Goal: Task Accomplishment & Management: Manage account settings

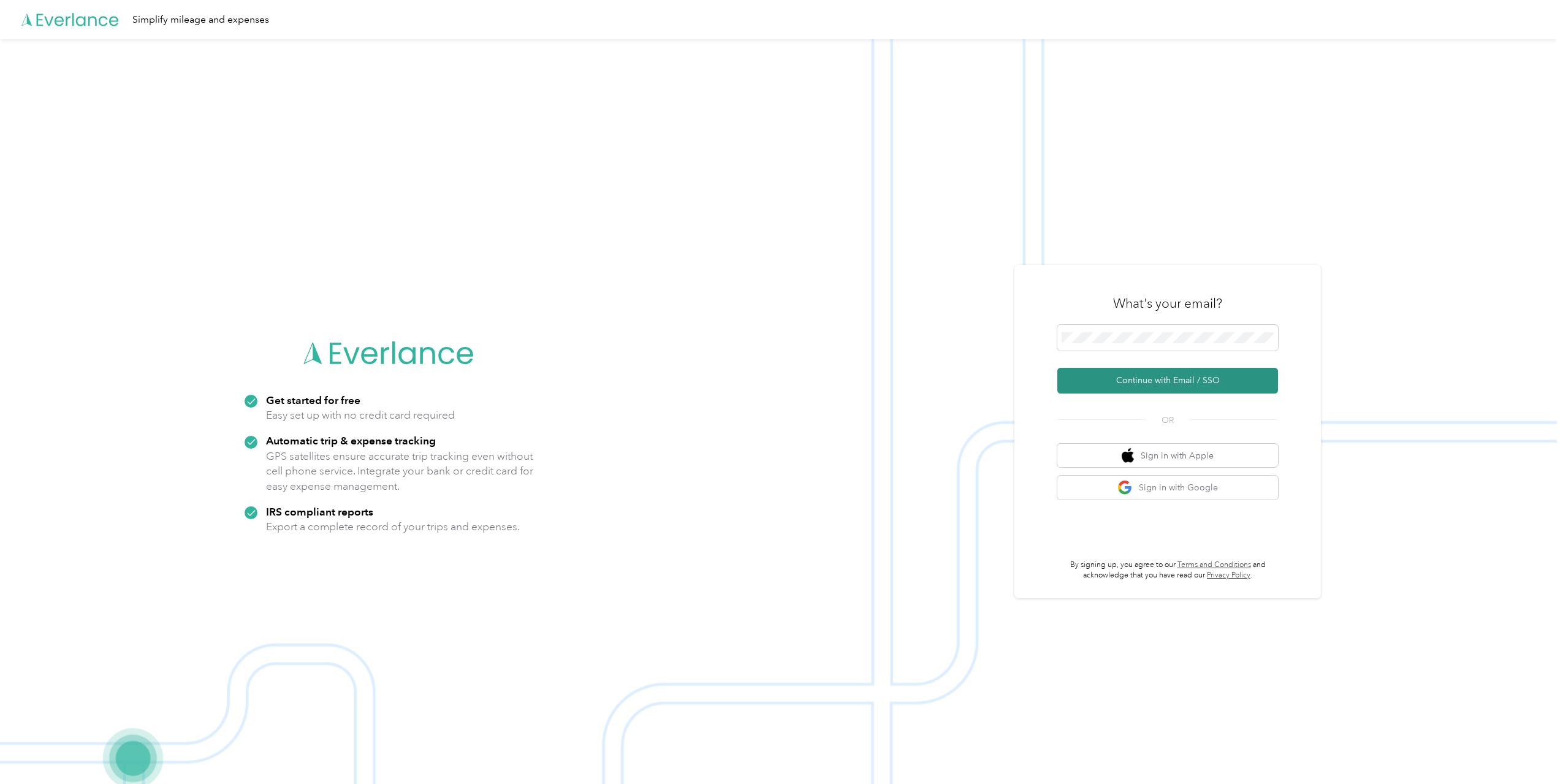
click at [1189, 379] on button "Continue with Email / SSO" at bounding box center [1168, 381] width 221 height 26
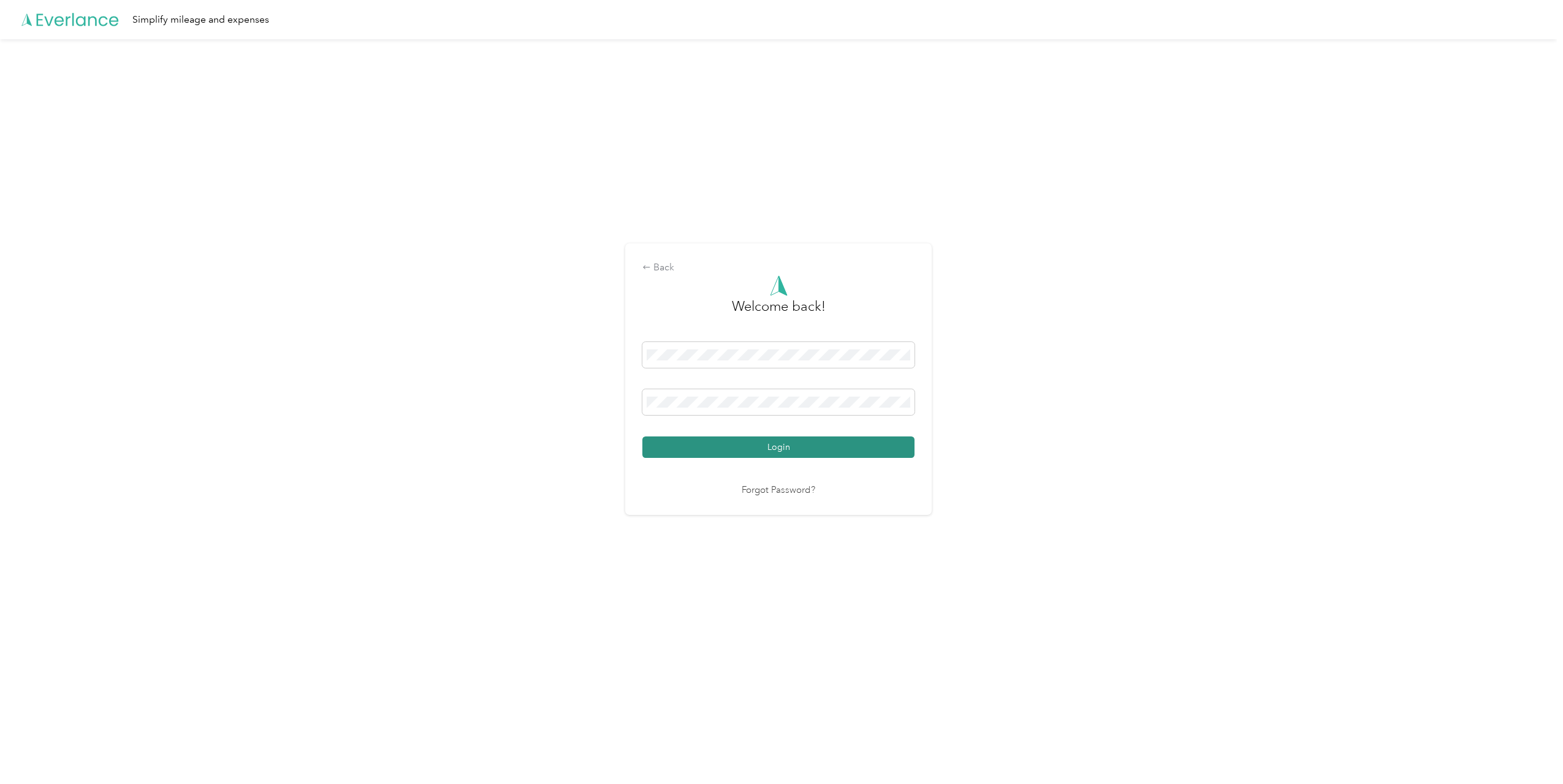
click at [803, 448] on button "Login" at bounding box center [778, 447] width 272 height 22
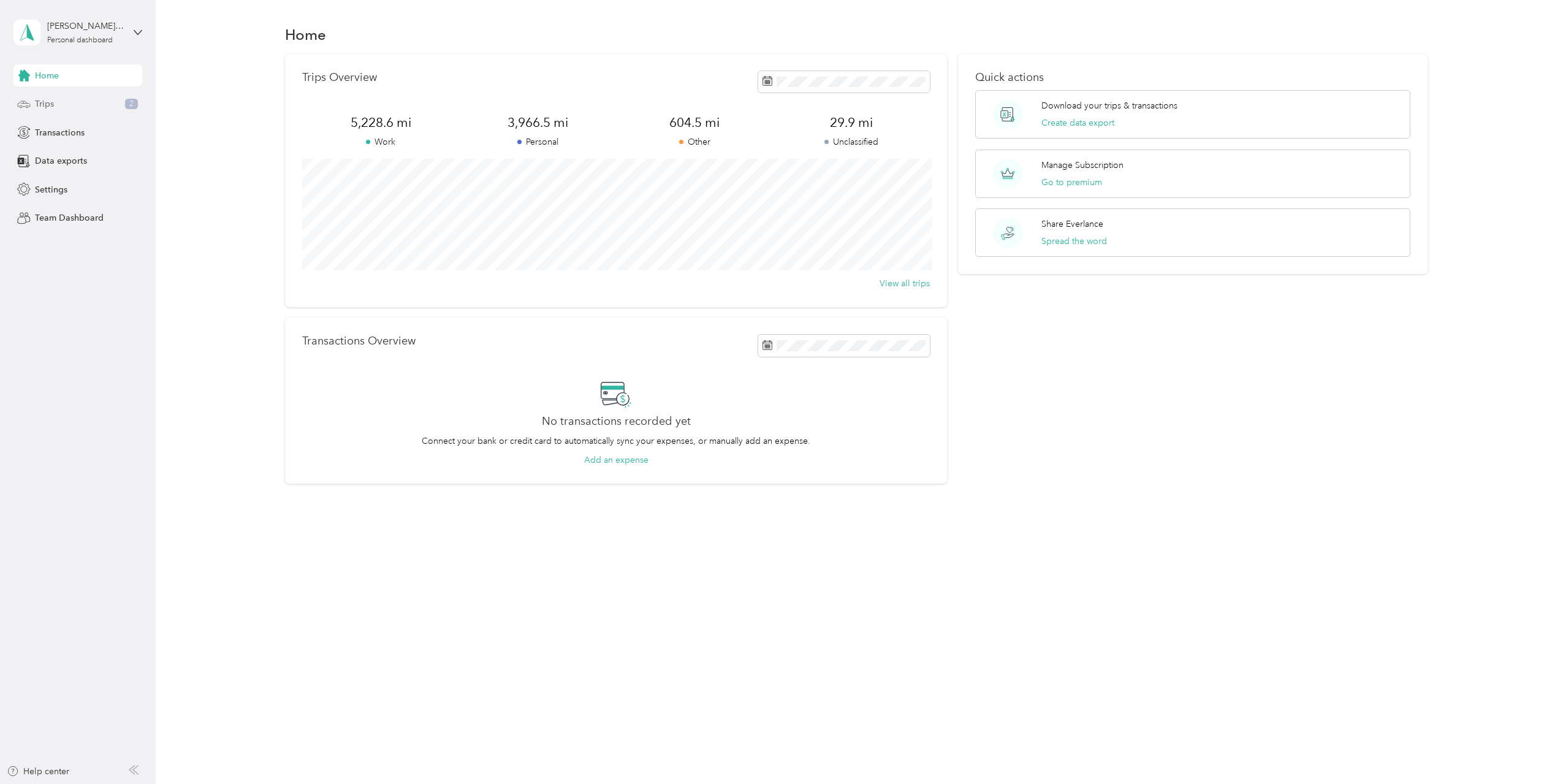
click at [58, 107] on div "Trips 2" at bounding box center [78, 104] width 128 height 22
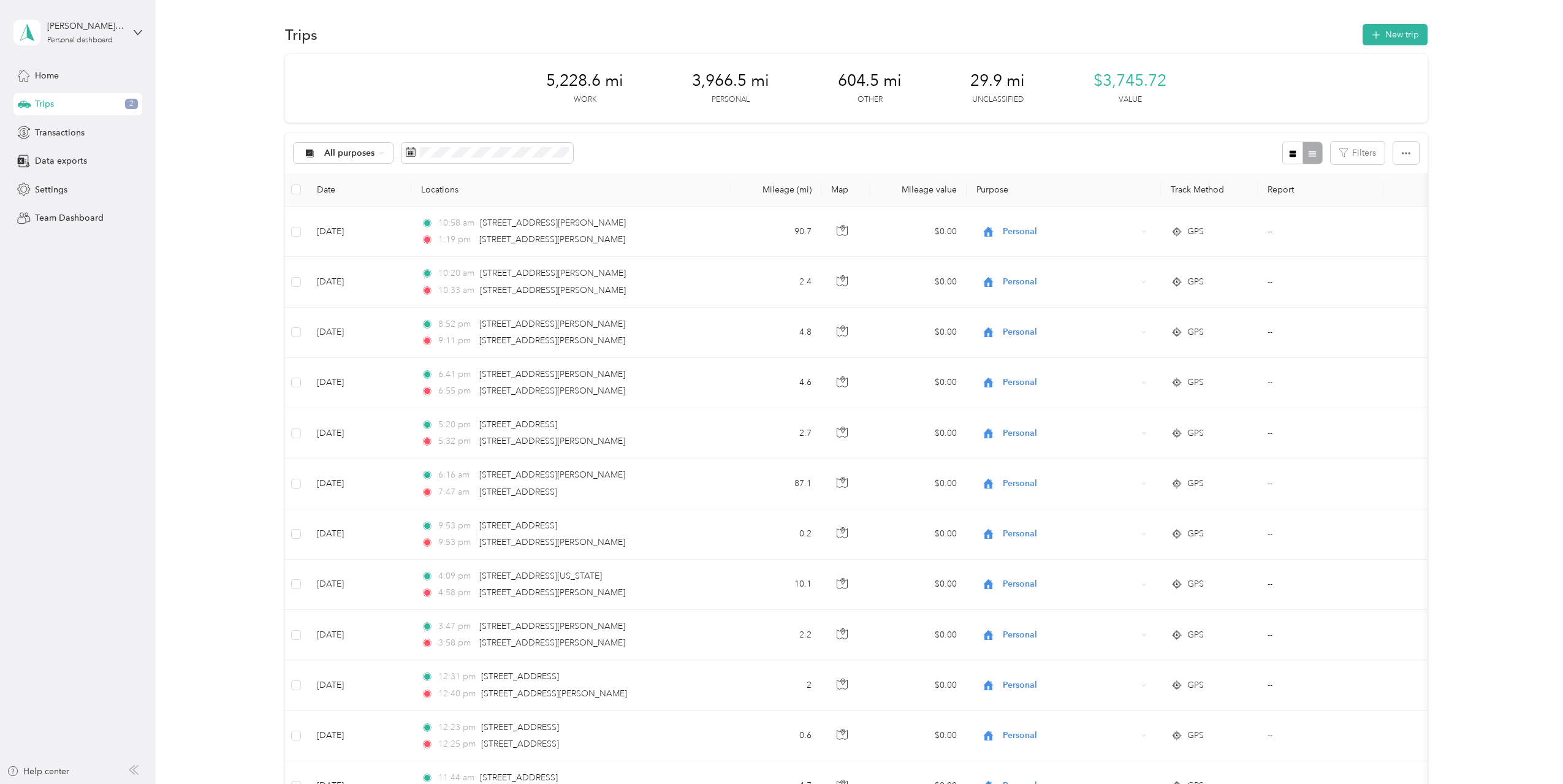
click at [137, 103] on span "2" at bounding box center [131, 104] width 13 height 11
click at [131, 104] on span "2" at bounding box center [131, 104] width 13 height 11
click at [101, 107] on div "Trips 2" at bounding box center [78, 104] width 128 height 22
click at [44, 103] on span "Trips" at bounding box center [44, 104] width 19 height 13
click at [1403, 151] on icon "button" at bounding box center [1406, 154] width 9 height 9
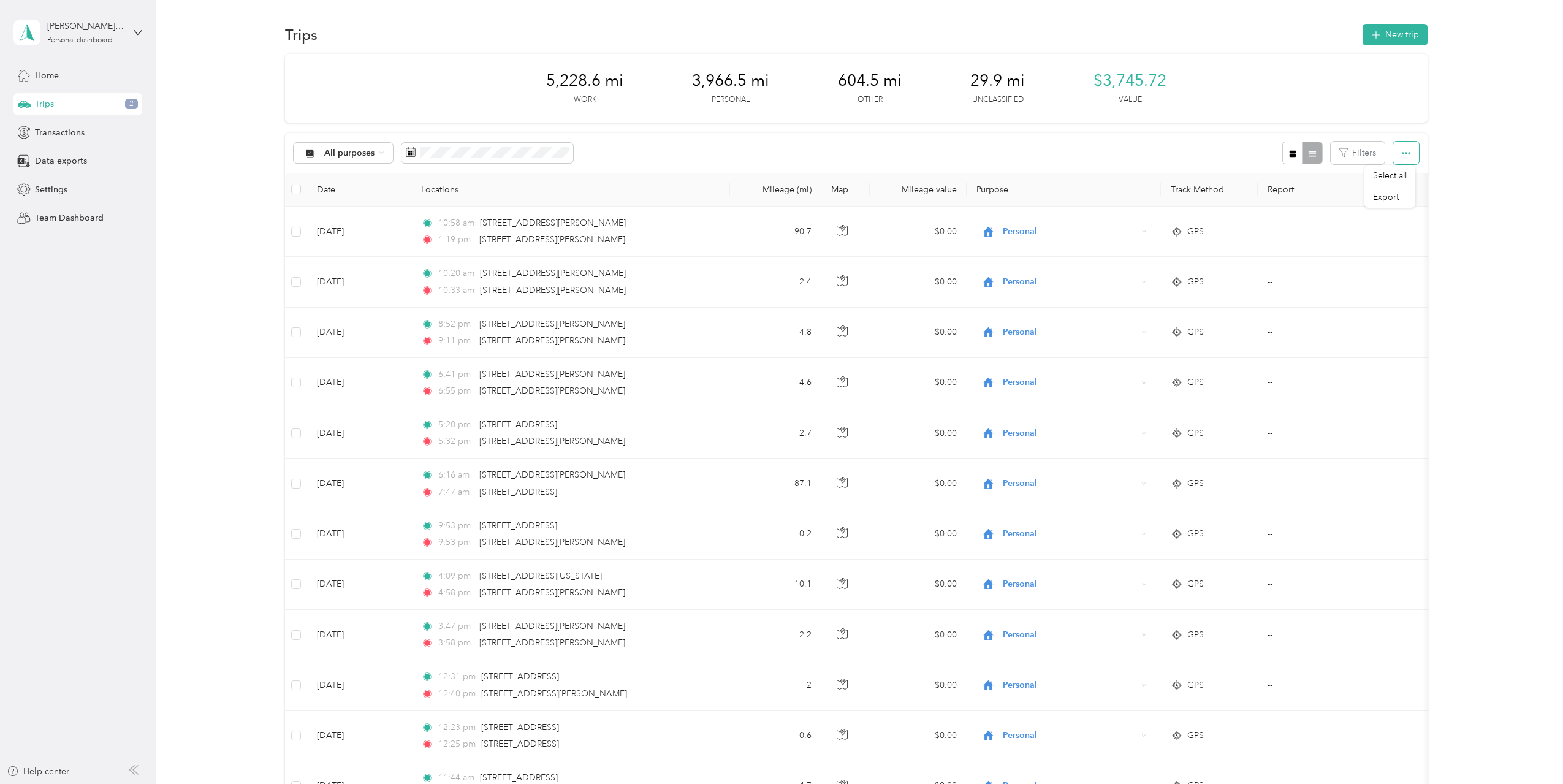
click at [1402, 153] on icon "button" at bounding box center [1406, 154] width 9 height 9
click at [1363, 156] on button "Filters" at bounding box center [1357, 152] width 54 height 22
click at [1361, 244] on span at bounding box center [1364, 245] width 10 height 9
click at [1365, 245] on icon at bounding box center [1366, 246] width 6 height 6
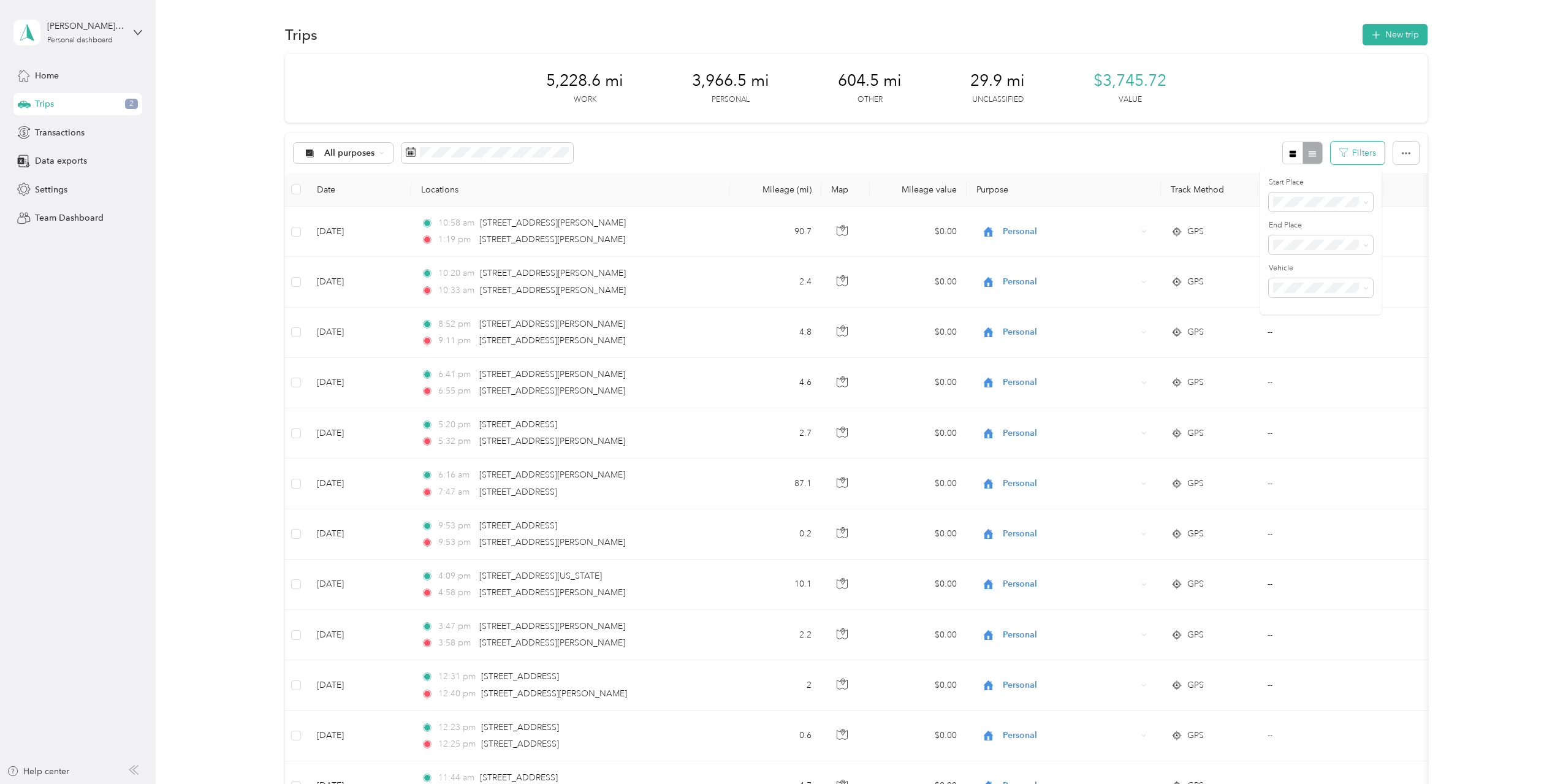
click at [1349, 153] on button "Filters" at bounding box center [1357, 152] width 54 height 22
click at [1361, 203] on span at bounding box center [1364, 203] width 10 height 9
click at [1308, 159] on div at bounding box center [1302, 152] width 40 height 22
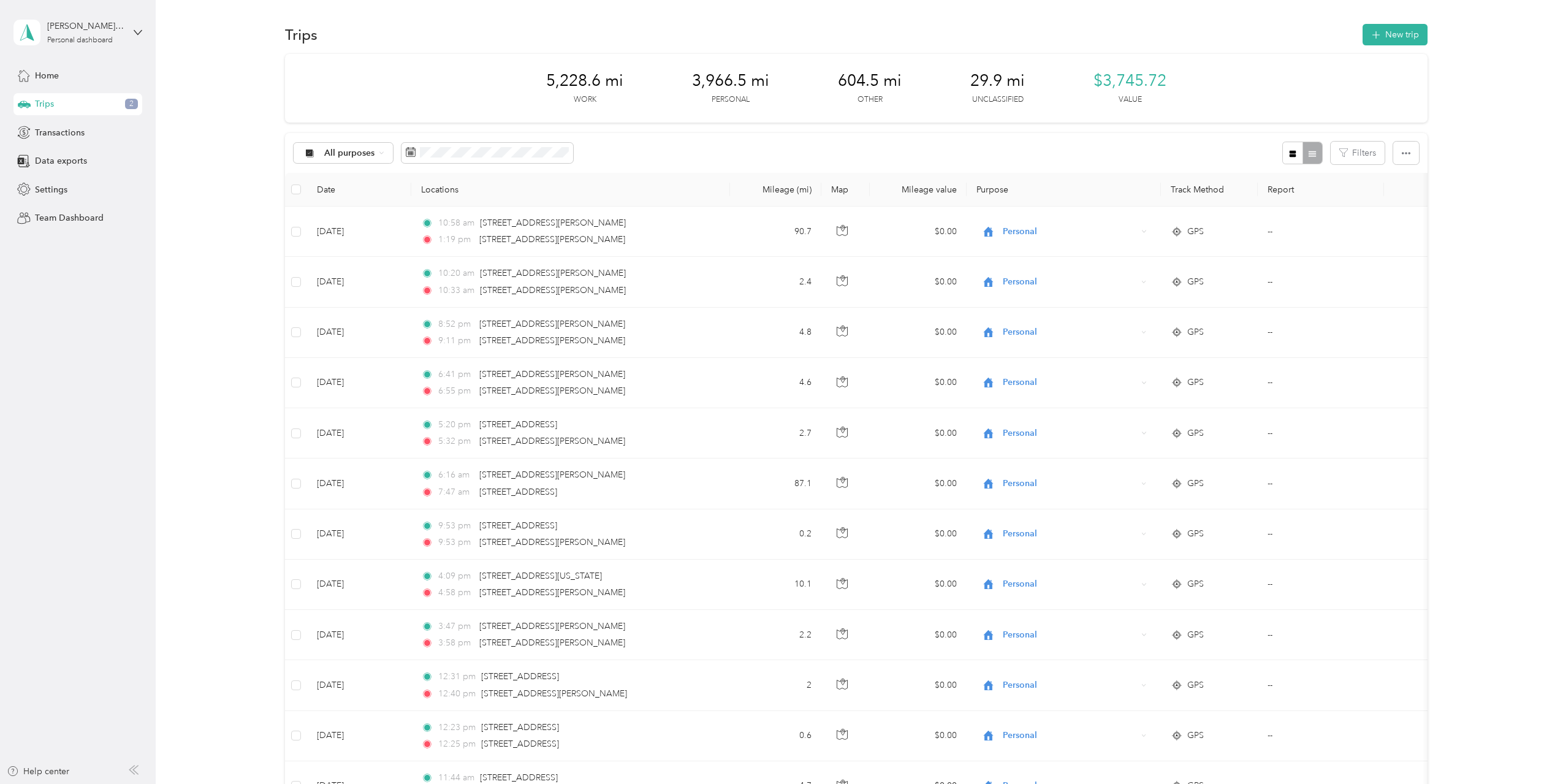
click at [1308, 159] on div at bounding box center [1302, 152] width 40 height 22
click at [1291, 155] on icon "button" at bounding box center [1293, 153] width 6 height 6
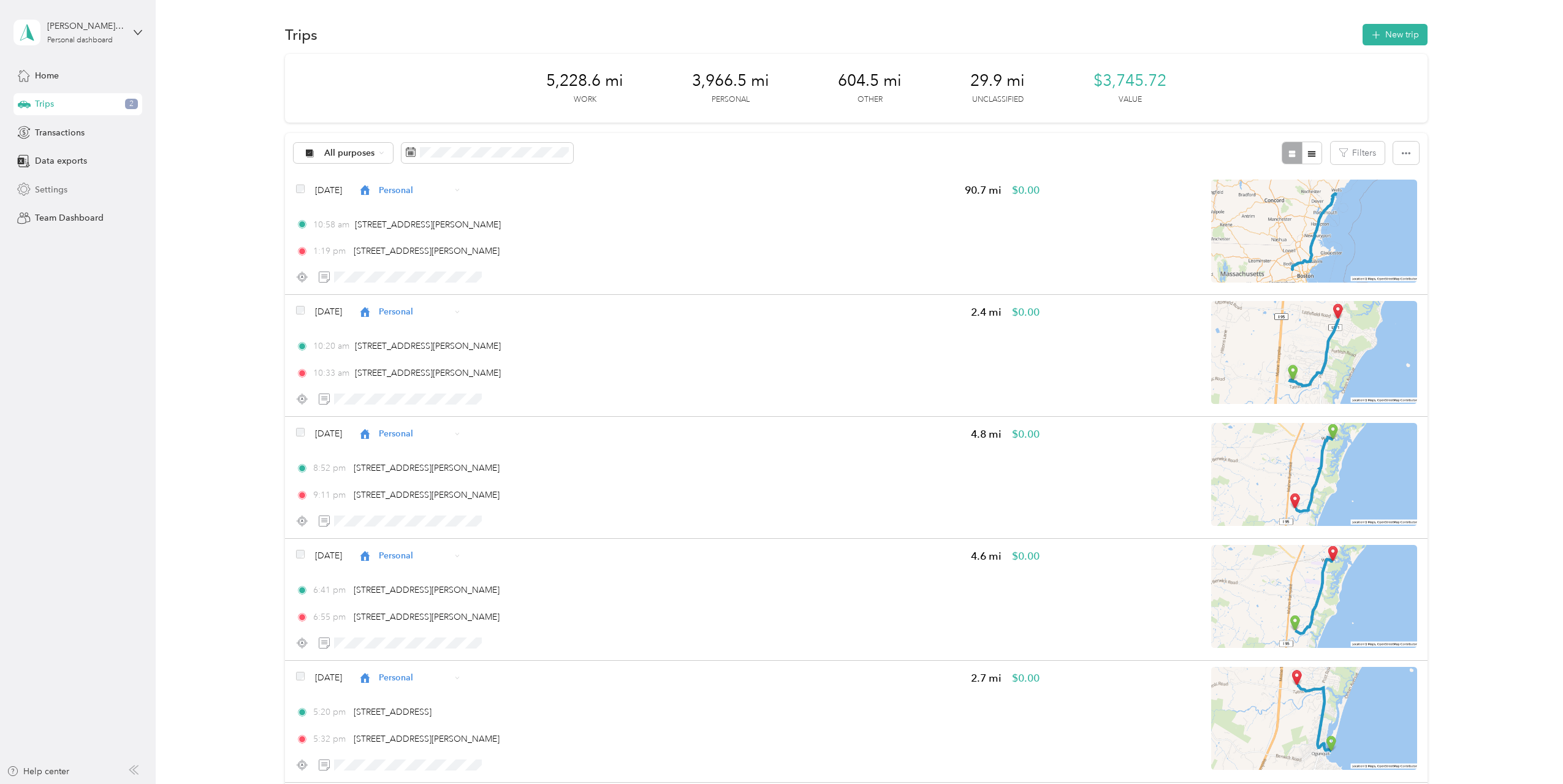
click at [55, 188] on span "Settings" at bounding box center [50, 190] width 32 height 13
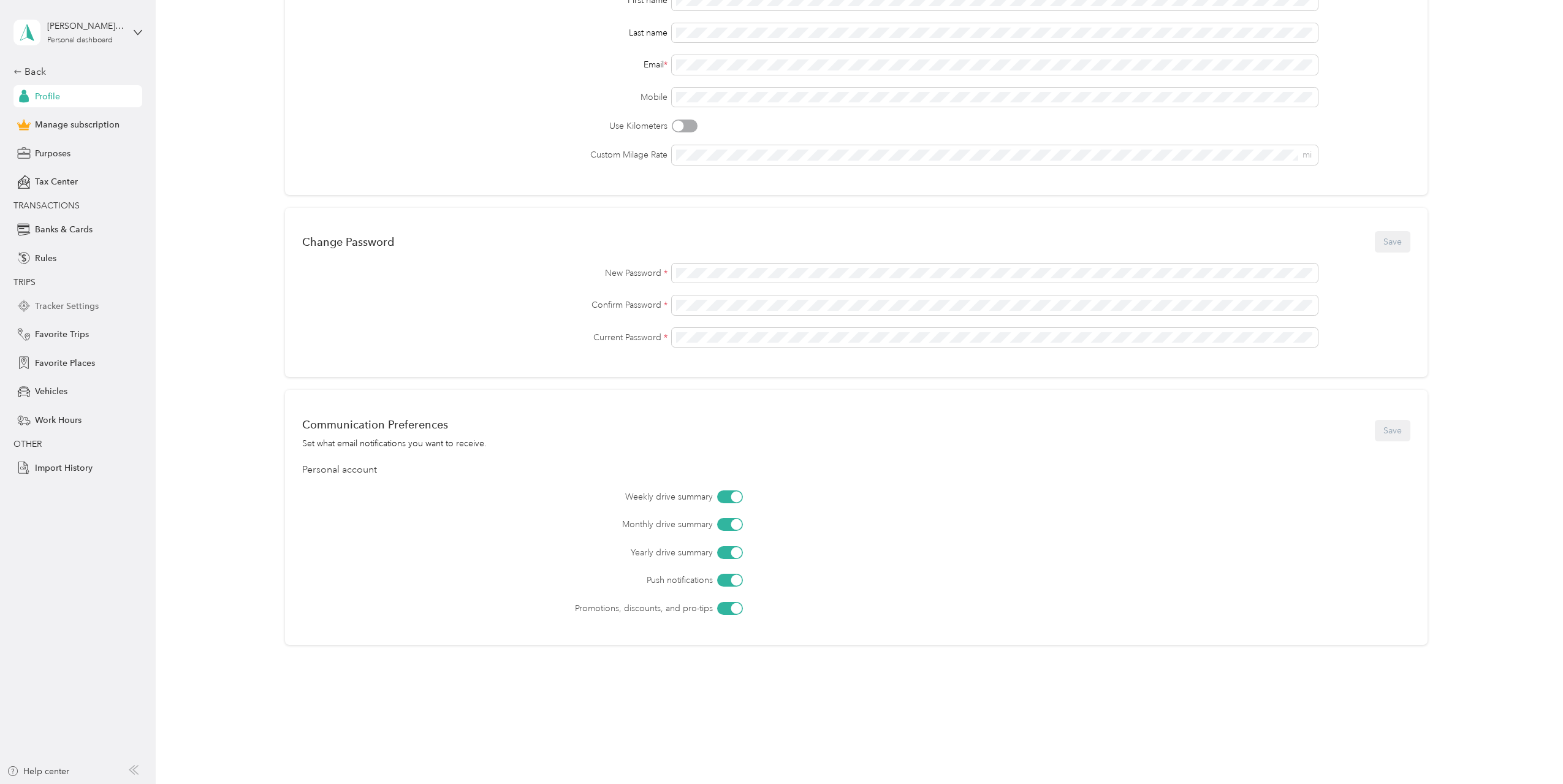
click at [71, 309] on span "Tracker Settings" at bounding box center [66, 307] width 63 height 13
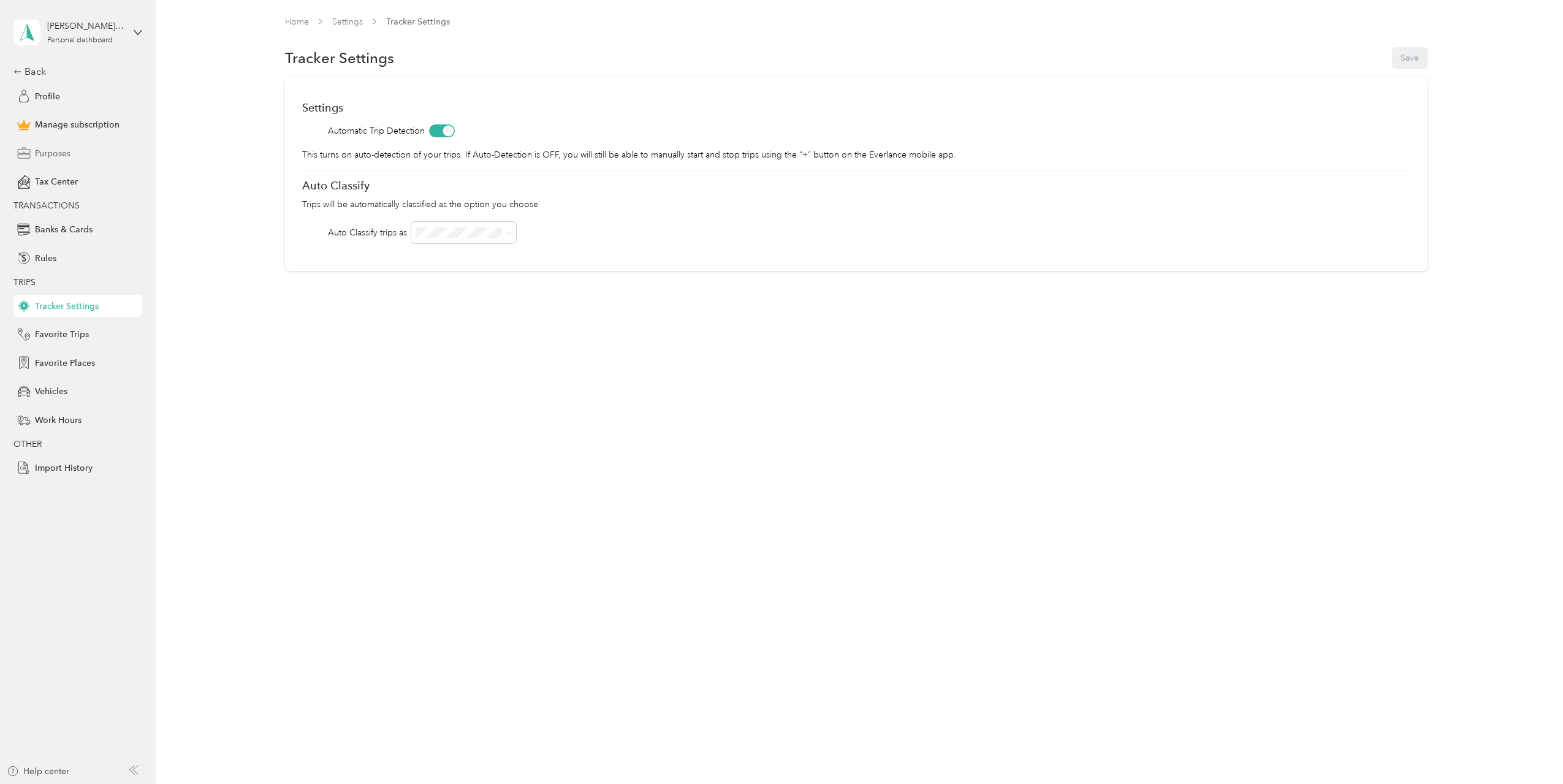
click at [56, 154] on span "Purposes" at bounding box center [52, 154] width 35 height 13
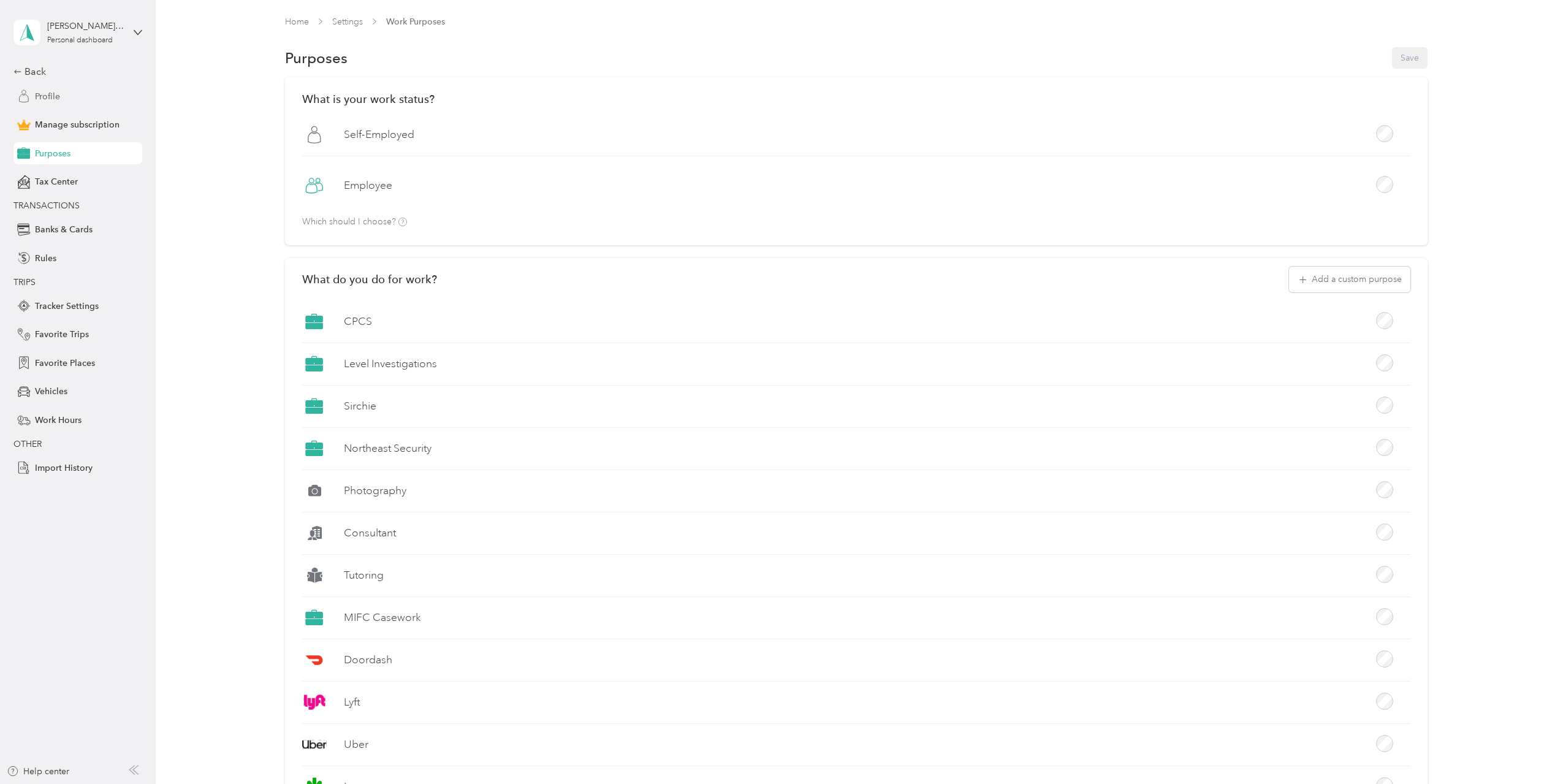
click at [50, 97] on span "Profile" at bounding box center [47, 97] width 25 height 13
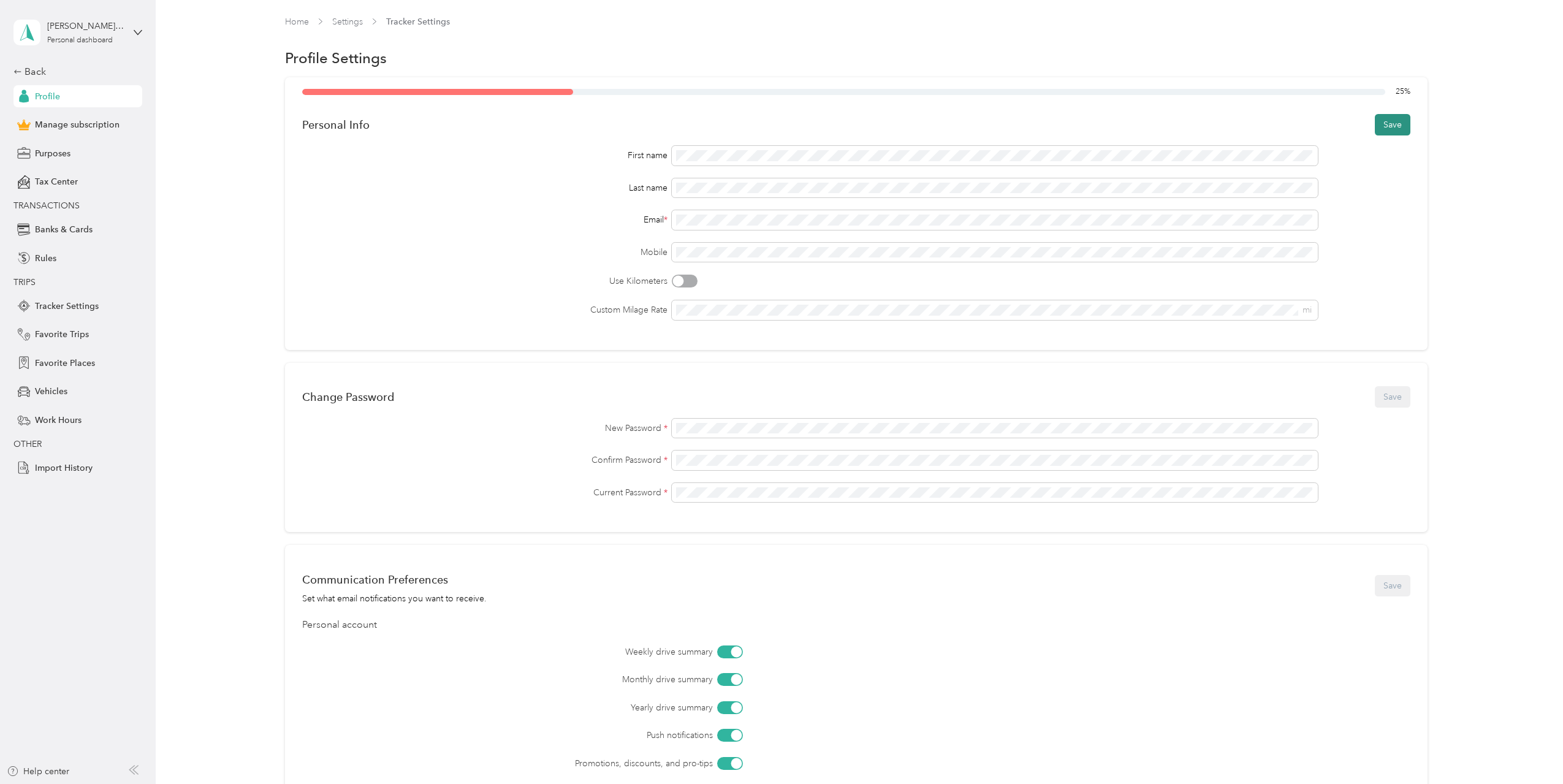
click at [1386, 126] on button "Save" at bounding box center [1392, 125] width 35 height 22
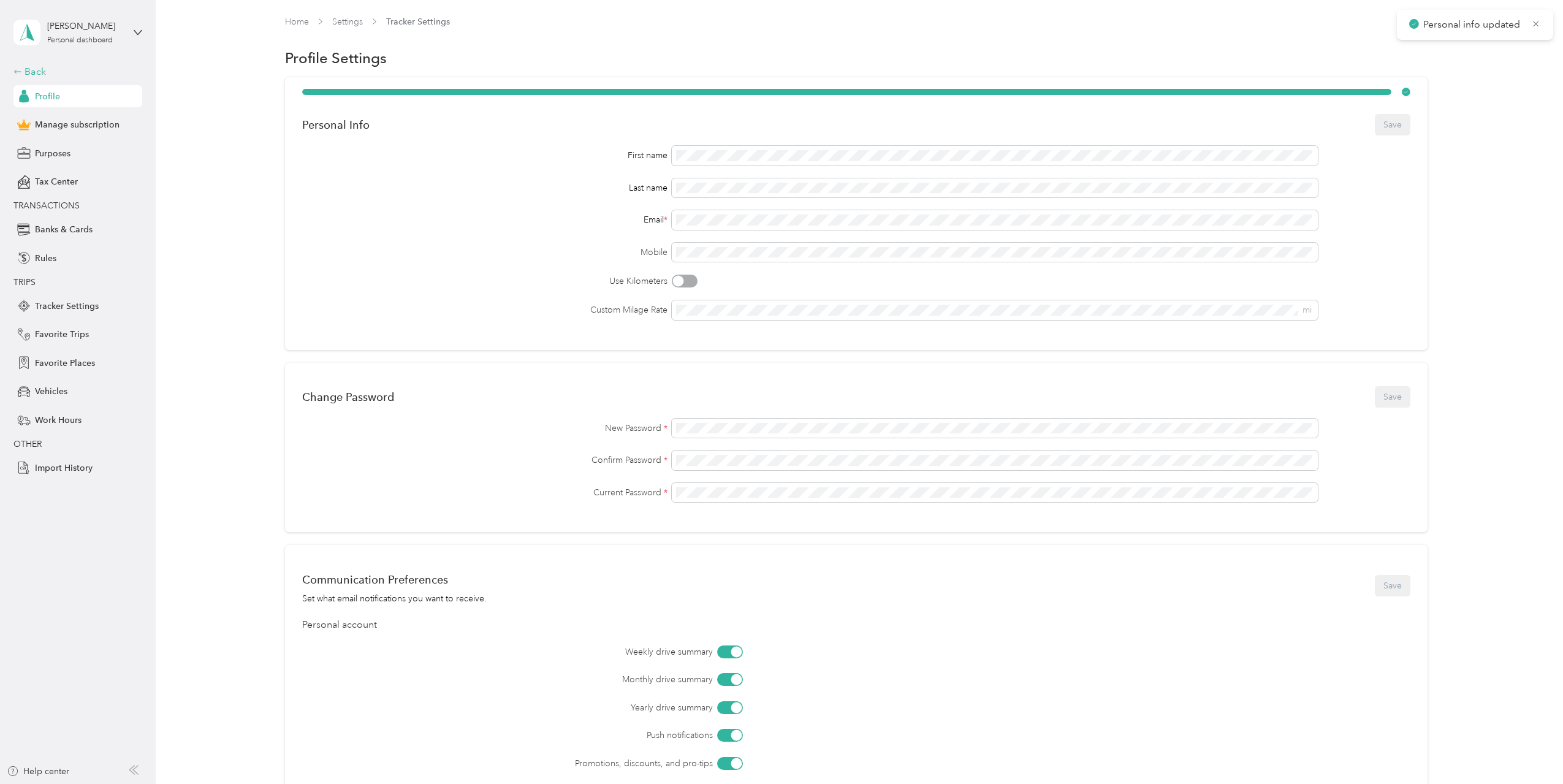
click at [30, 71] on div "Back" at bounding box center [75, 71] width 123 height 14
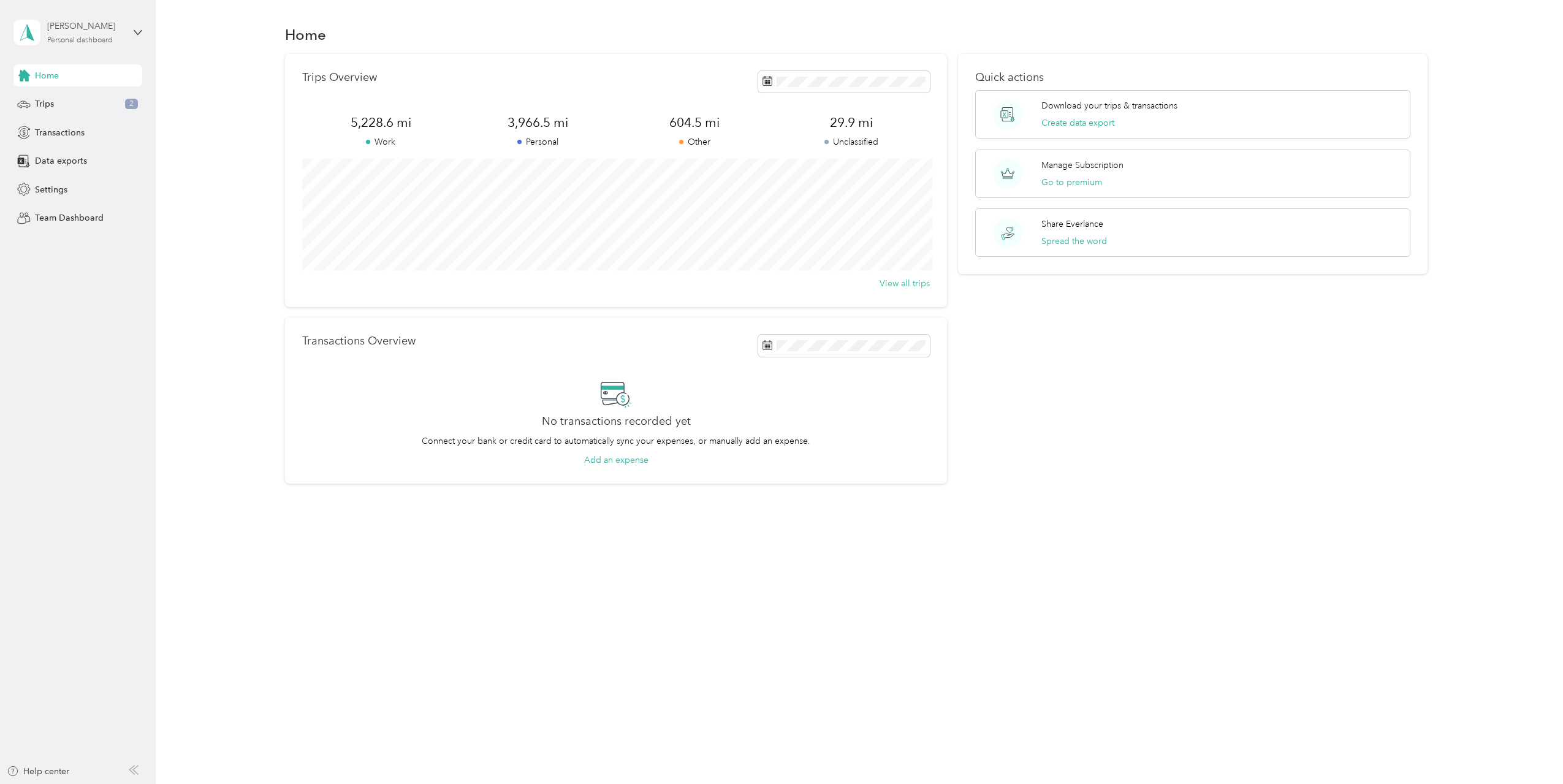
click at [107, 35] on div "David MacNeil Personal dashboard" at bounding box center [85, 32] width 76 height 25
click at [53, 76] on span "Home" at bounding box center [46, 76] width 24 height 13
click at [37, 102] on span "Trips" at bounding box center [44, 104] width 19 height 13
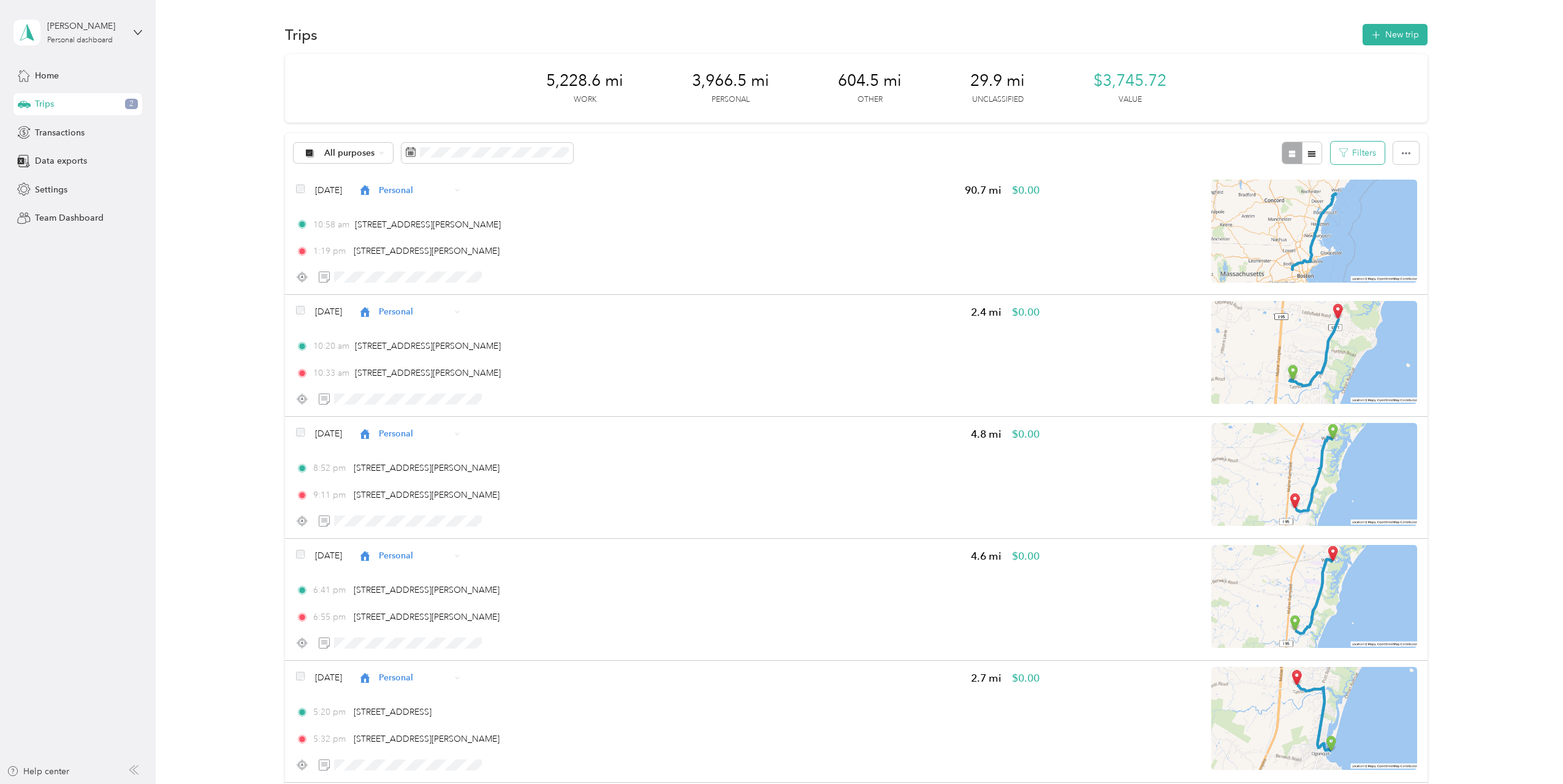
click at [1367, 154] on button "Filters" at bounding box center [1357, 152] width 54 height 22
click at [1365, 149] on button "Filters" at bounding box center [1357, 152] width 54 height 22
click at [1355, 157] on button "Filters" at bounding box center [1357, 152] width 54 height 22
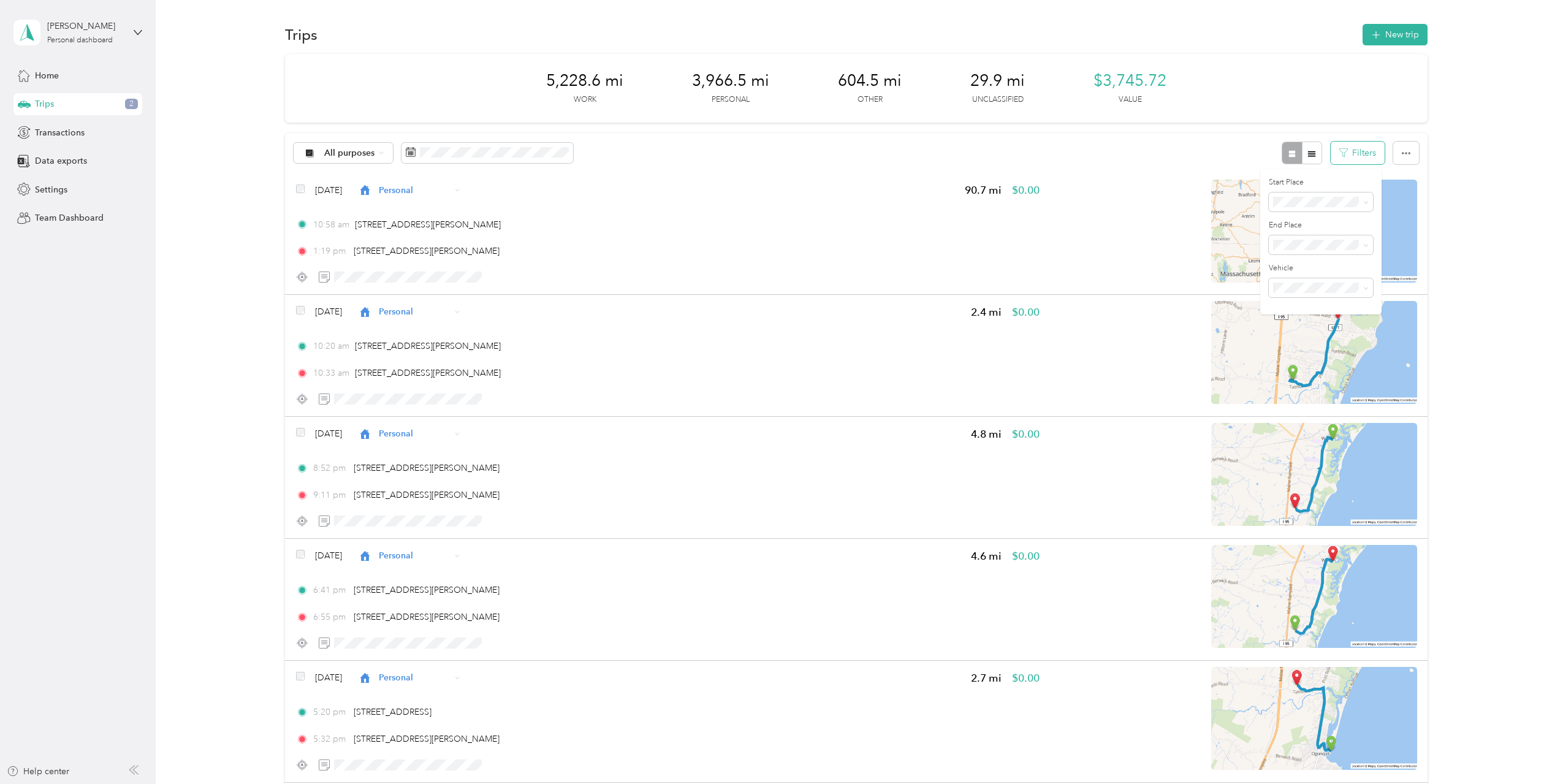
click at [1355, 157] on button "Filters" at bounding box center [1357, 152] width 54 height 22
click at [1309, 154] on icon "button" at bounding box center [1312, 154] width 9 height 9
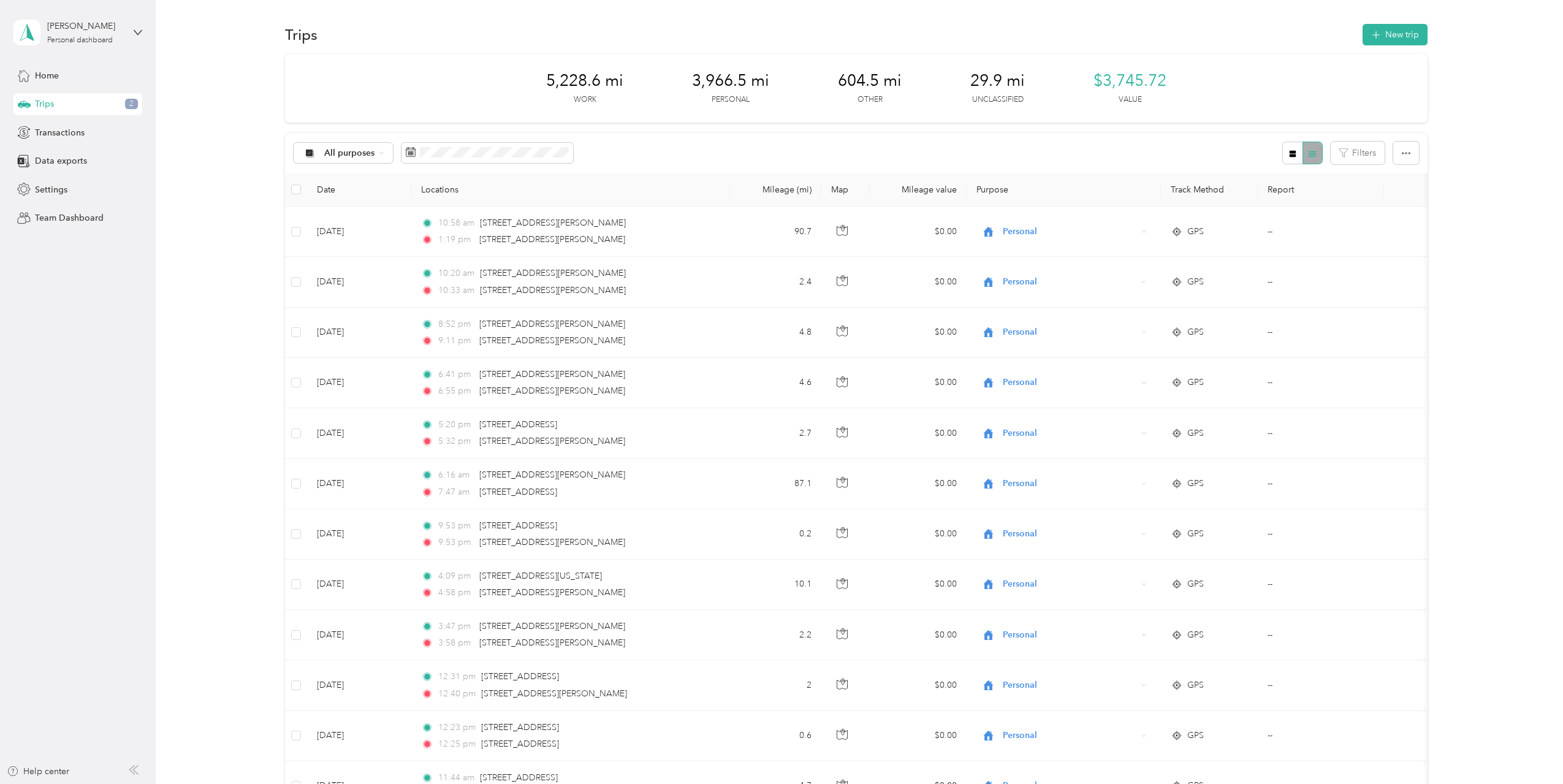
click at [1309, 154] on div at bounding box center [1302, 152] width 40 height 22
click at [1291, 153] on icon "button" at bounding box center [1293, 153] width 6 height 6
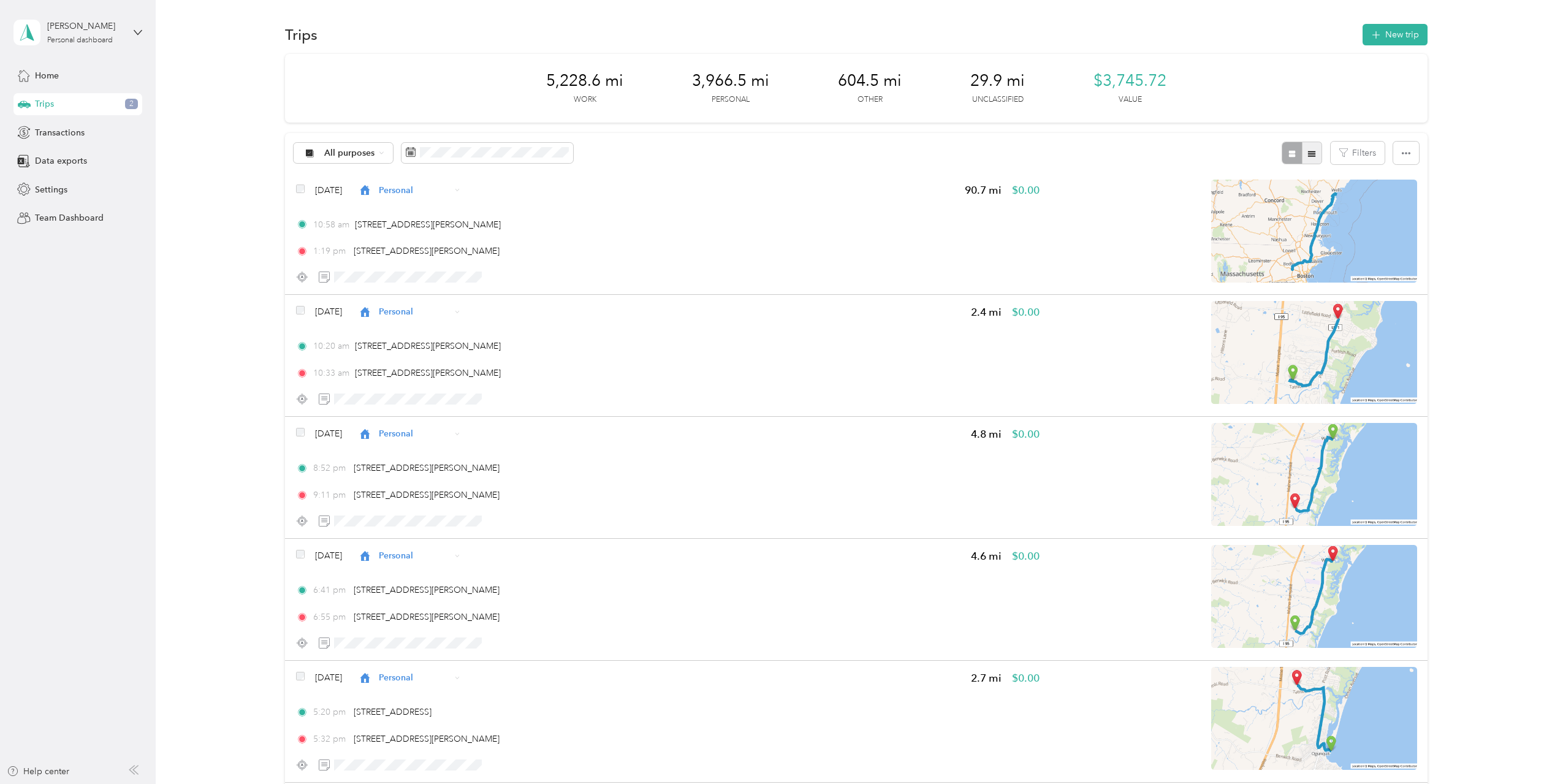
click at [1309, 151] on icon "button" at bounding box center [1312, 154] width 7 height 6
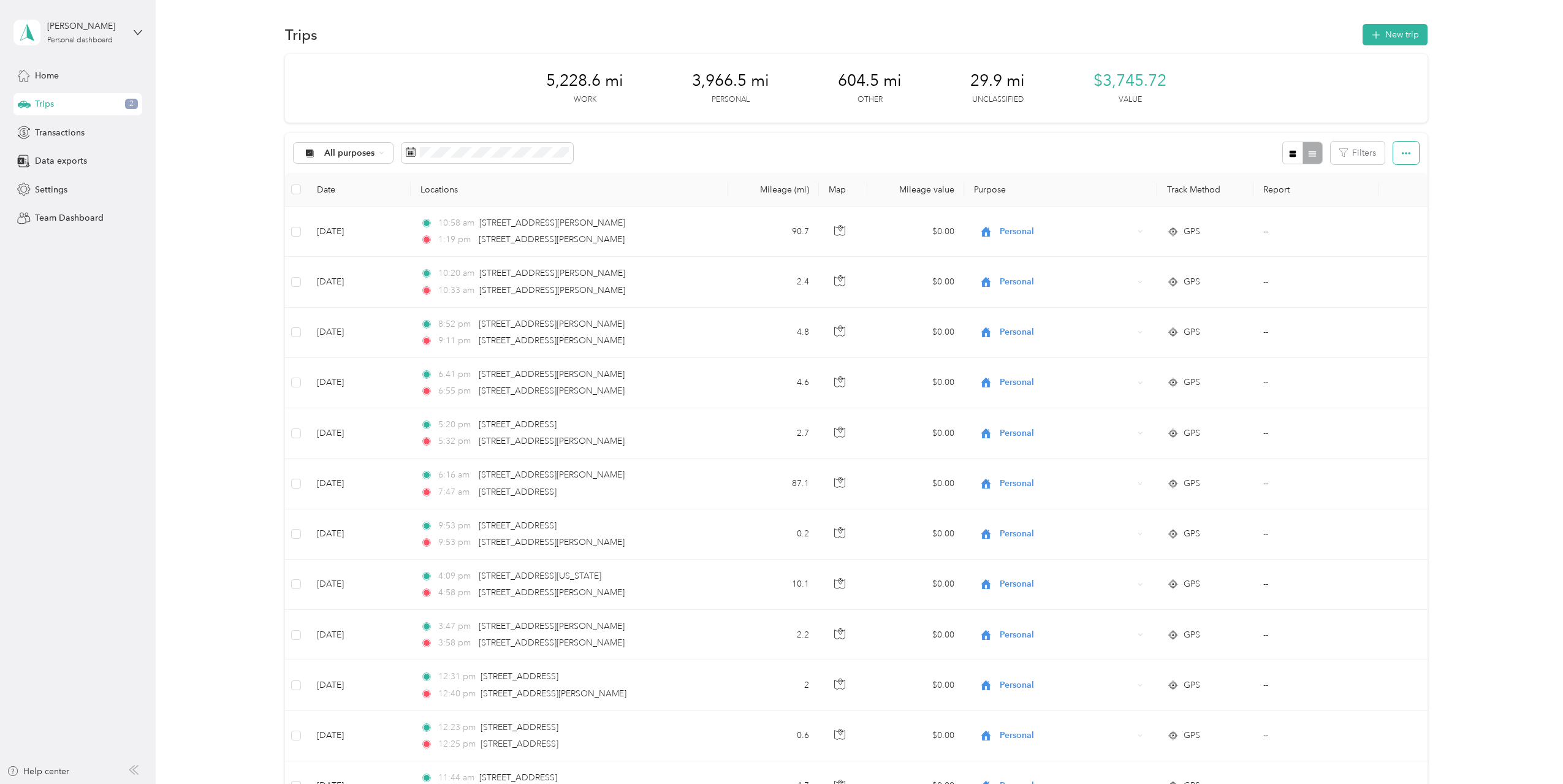
click at [1402, 155] on icon "button" at bounding box center [1406, 154] width 9 height 9
click at [1400, 175] on span "Select all" at bounding box center [1390, 175] width 34 height 10
click at [1390, 152] on button "Cancel" at bounding box center [1390, 152] width 58 height 22
click at [1361, 150] on button "Filters" at bounding box center [1357, 152] width 54 height 22
click at [1367, 199] on span at bounding box center [1366, 202] width 6 height 10
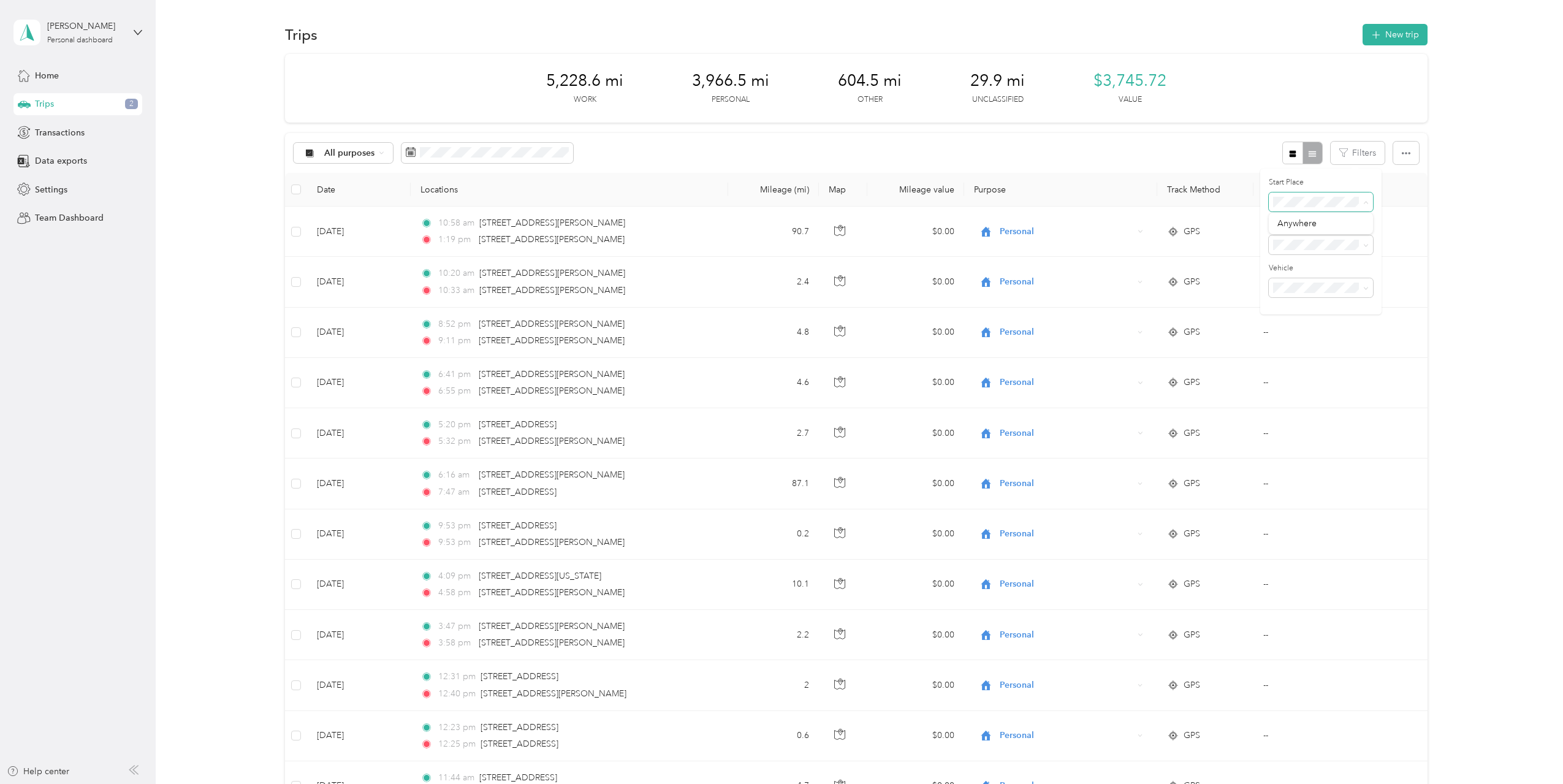
click at [1365, 202] on icon at bounding box center [1366, 203] width 6 height 6
click at [1363, 245] on icon at bounding box center [1366, 246] width 6 height 6
click at [133, 104] on span "2" at bounding box center [131, 104] width 13 height 11
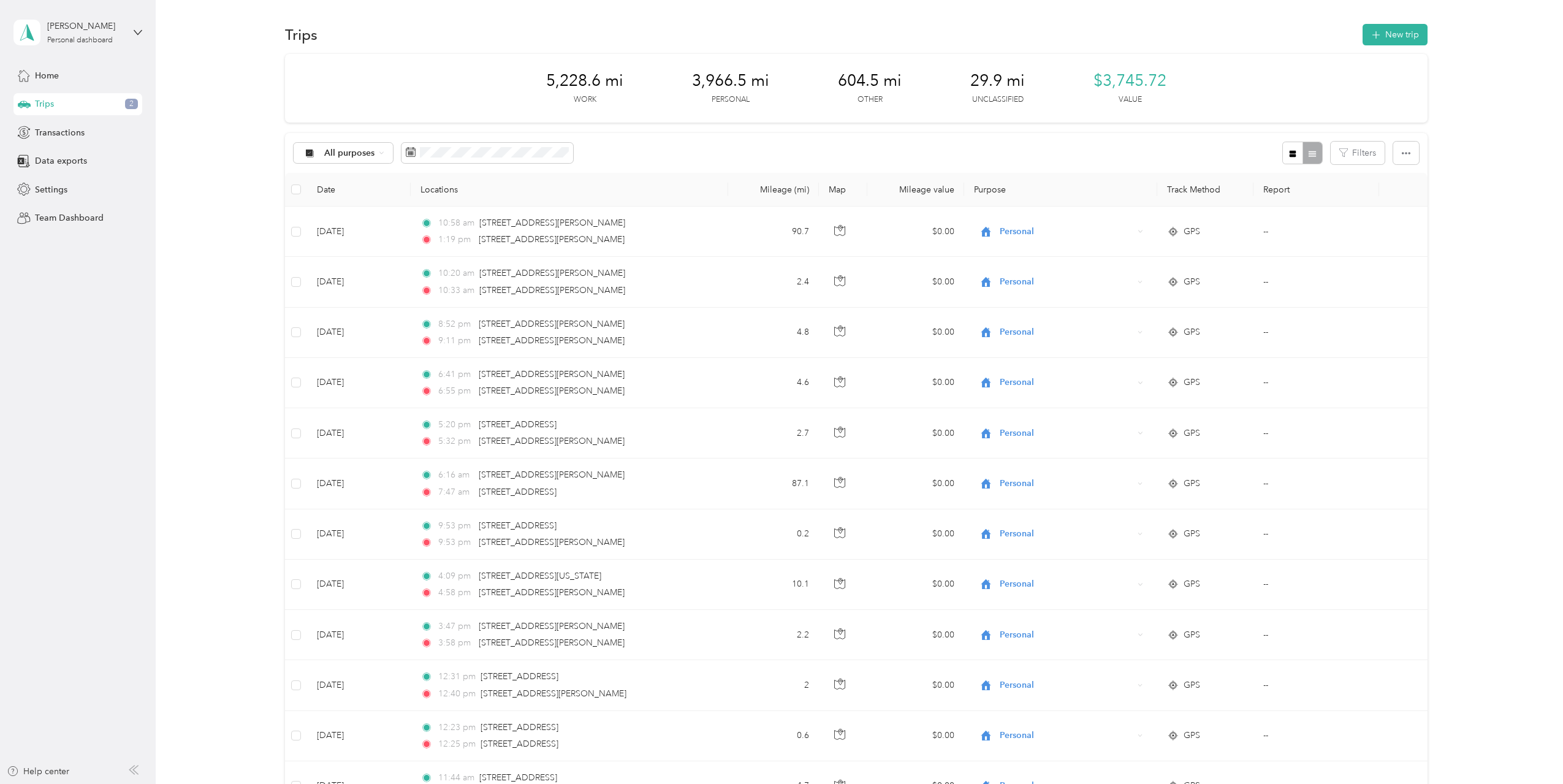
click at [133, 104] on span "2" at bounding box center [131, 104] width 13 height 11
click at [97, 105] on div "Trips 2" at bounding box center [78, 104] width 128 height 22
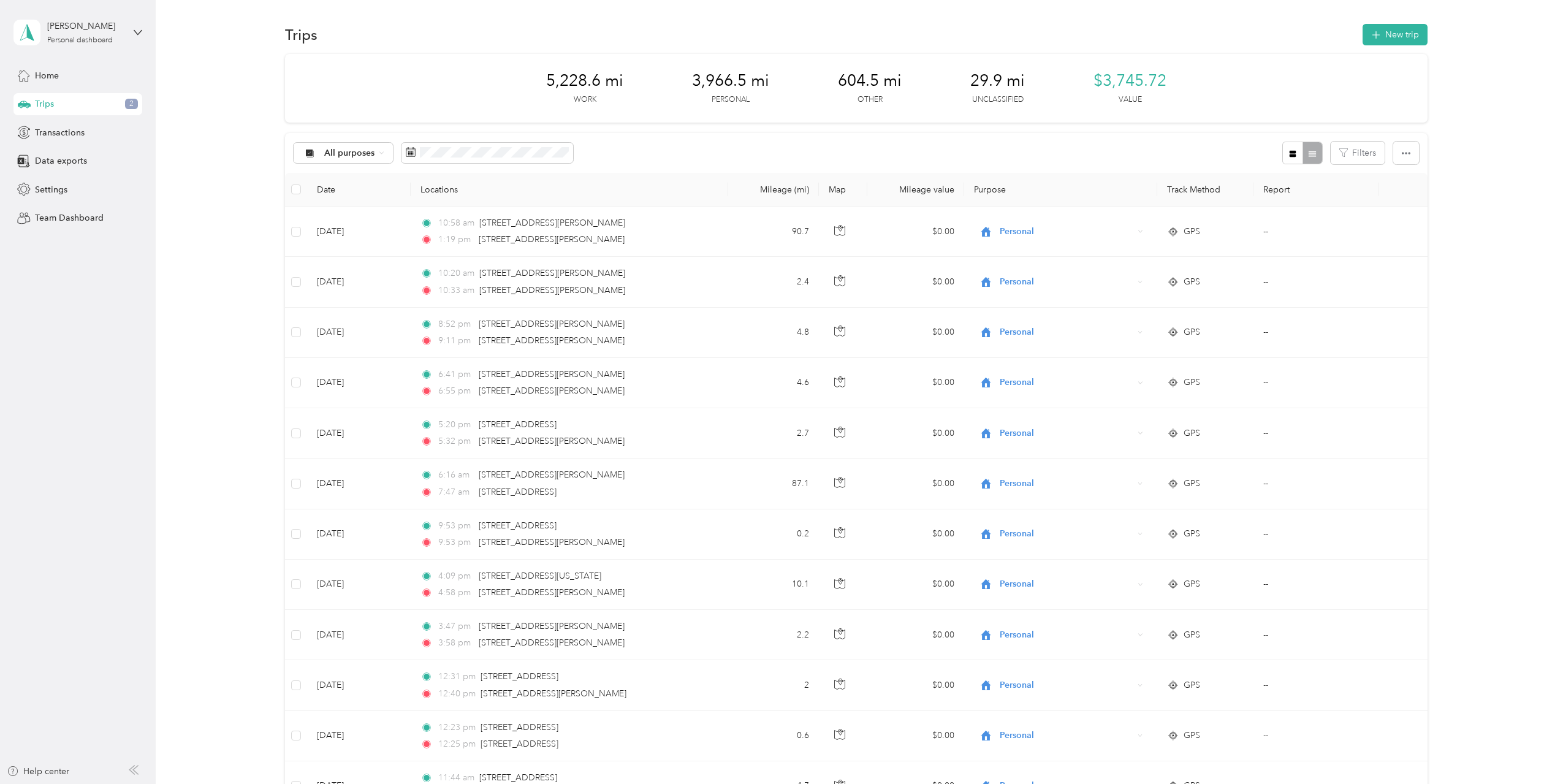
click at [97, 105] on div "Trips 2" at bounding box center [78, 104] width 128 height 22
click at [358, 151] on span "All purposes" at bounding box center [350, 154] width 51 height 9
click at [359, 288] on span "MIFC Casework" at bounding box center [364, 289] width 79 height 13
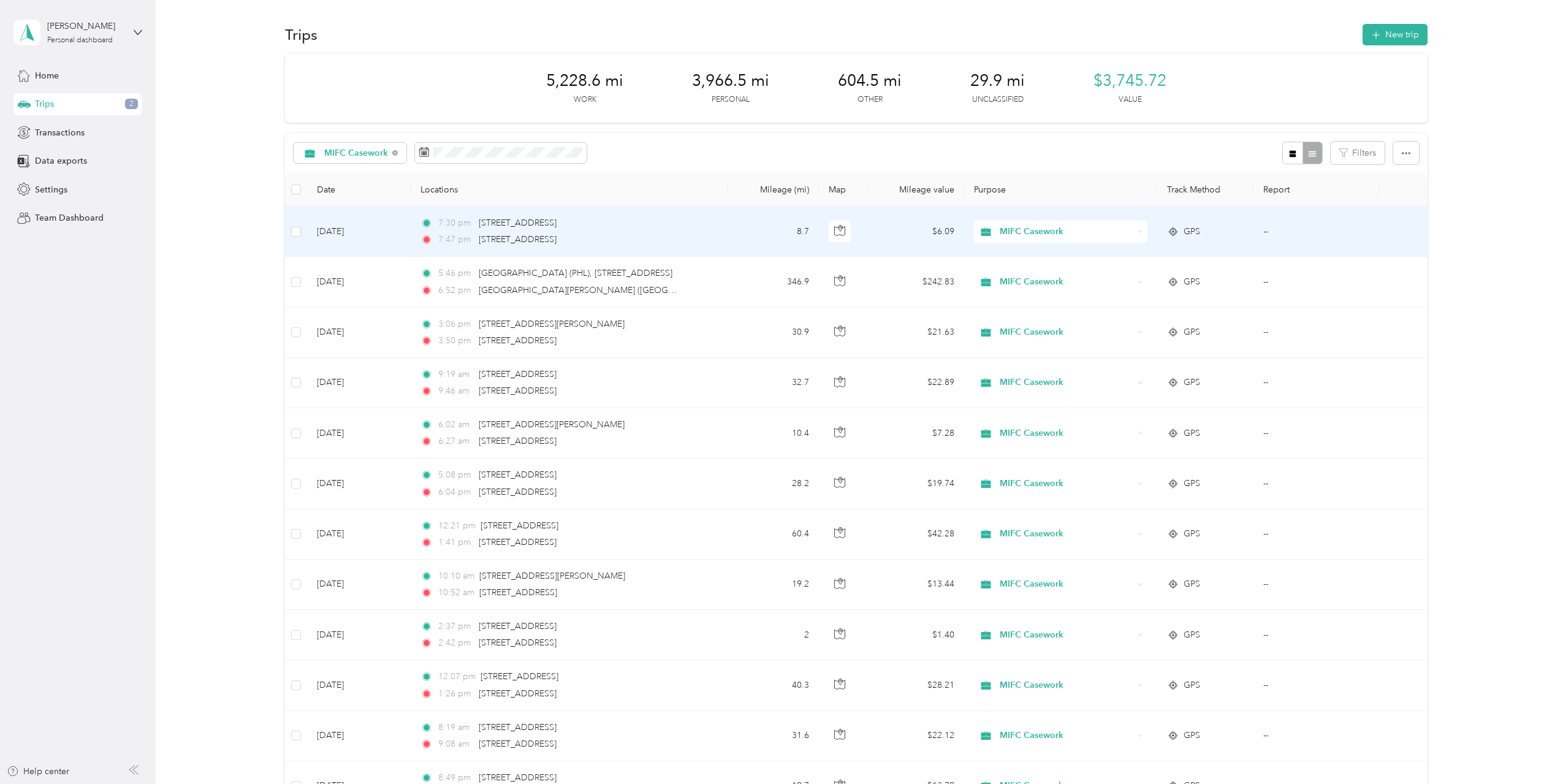
click at [331, 234] on td "Aug 28, 2025" at bounding box center [359, 232] width 104 height 50
click at [331, 234] on div at bounding box center [781, 392] width 1563 height 784
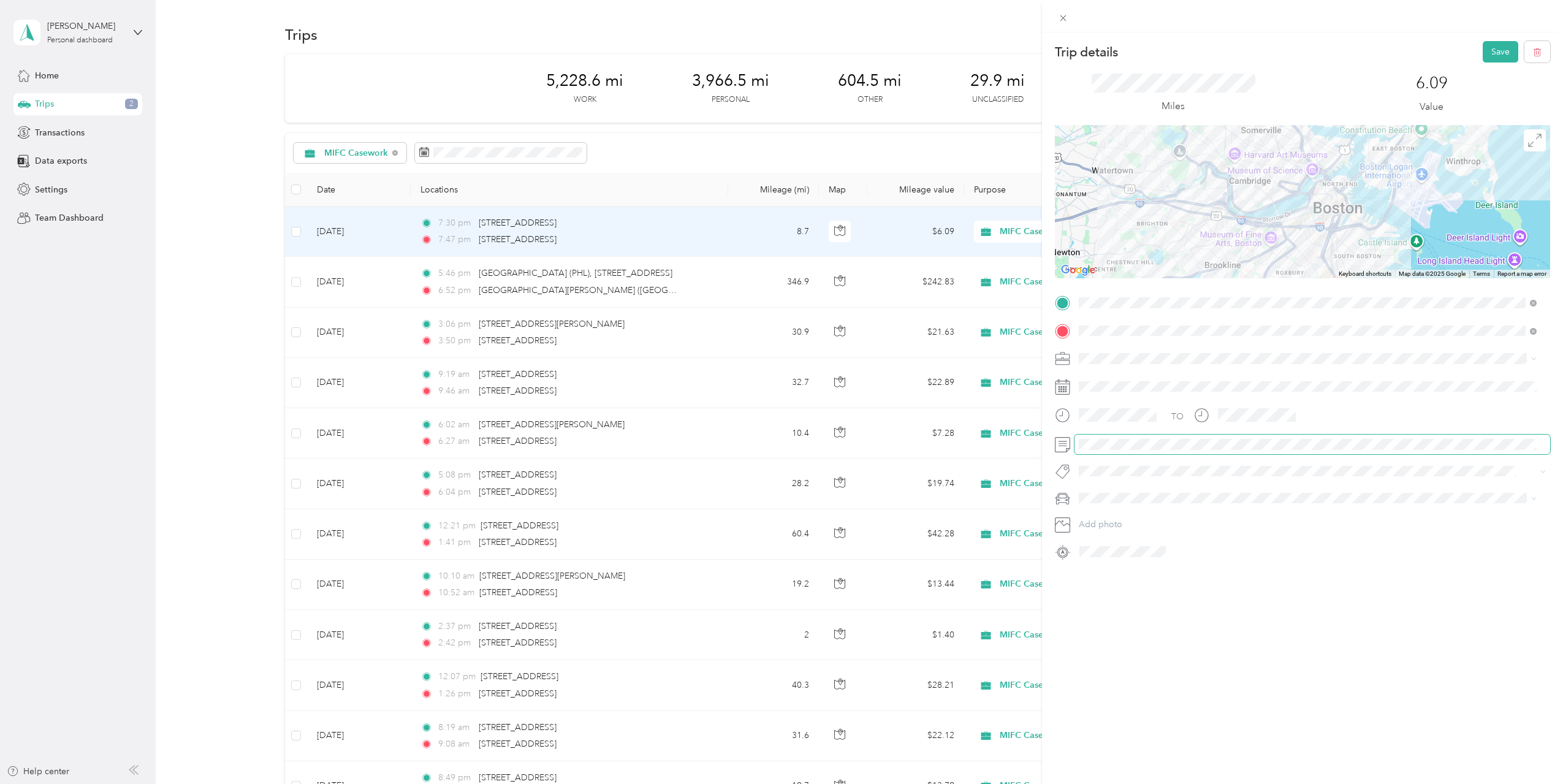
click at [1077, 457] on div "TO Add photo" at bounding box center [1303, 427] width 496 height 268
click at [1489, 52] on button "Save" at bounding box center [1500, 52] width 35 height 22
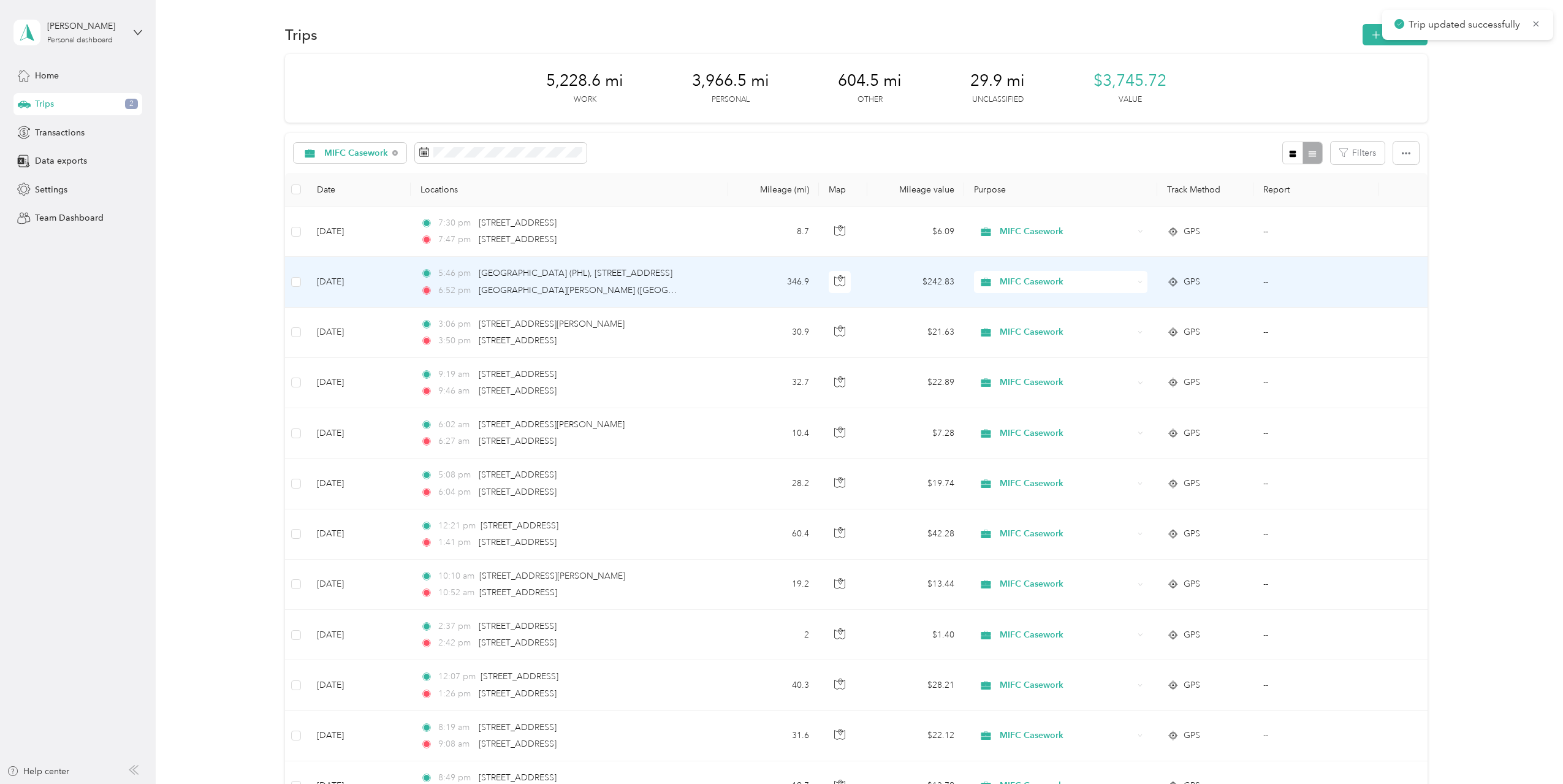
click at [381, 287] on td "Aug 28, 2025" at bounding box center [359, 282] width 104 height 50
click at [381, 287] on div at bounding box center [781, 392] width 1563 height 784
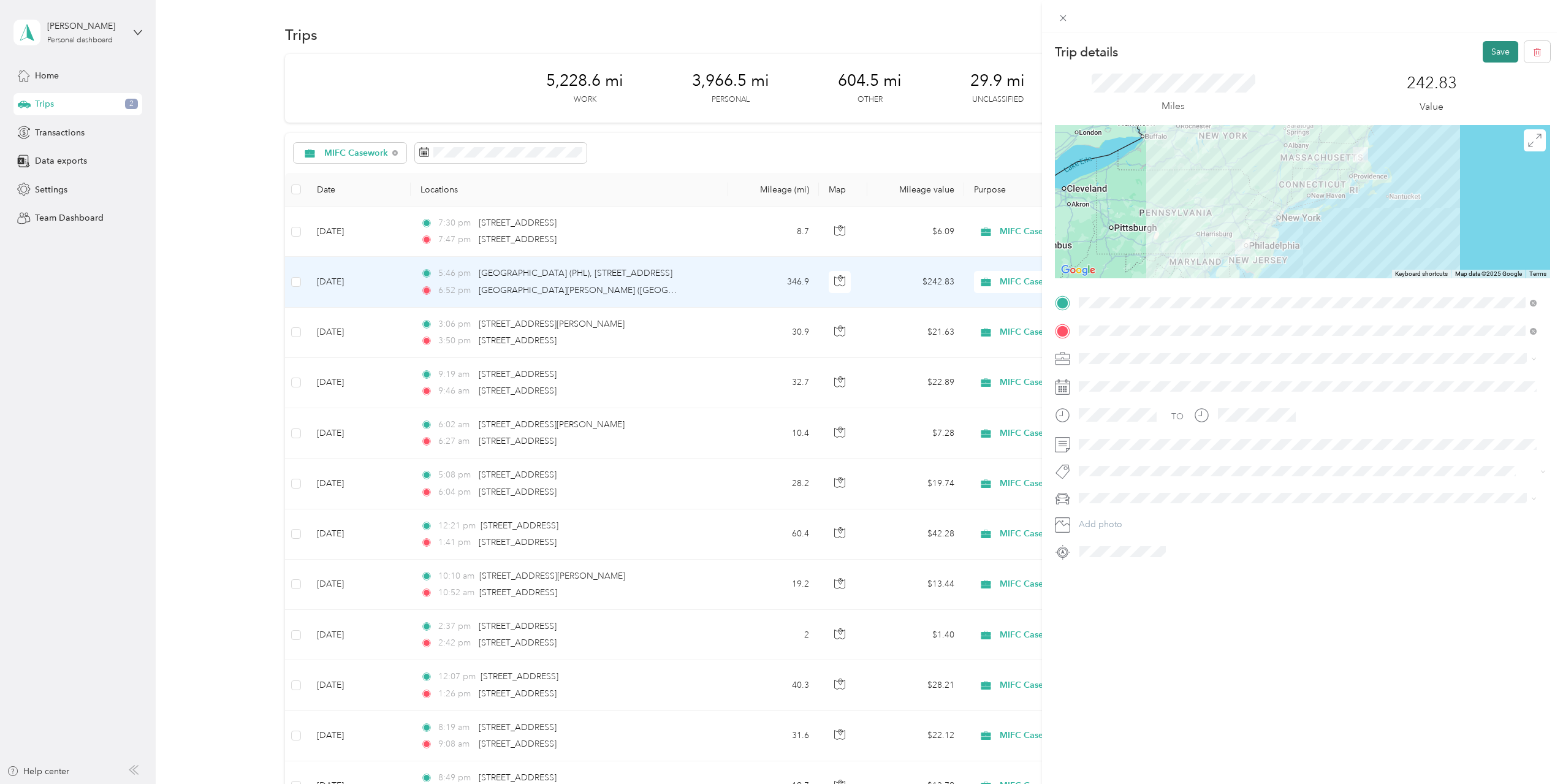
click at [1491, 51] on button "Save" at bounding box center [1500, 52] width 35 height 22
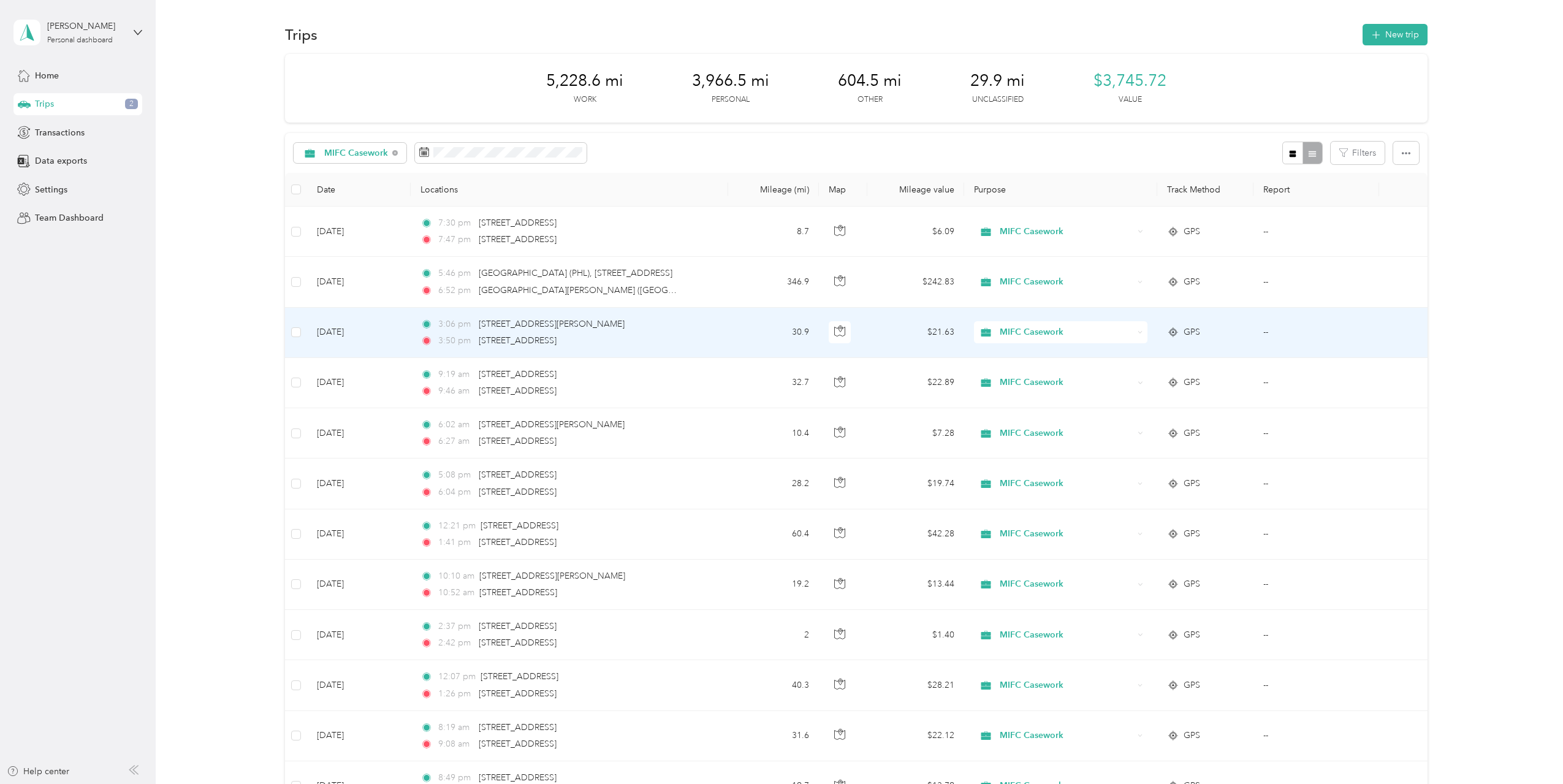
click at [382, 338] on td "Aug 28, 2025" at bounding box center [359, 333] width 104 height 50
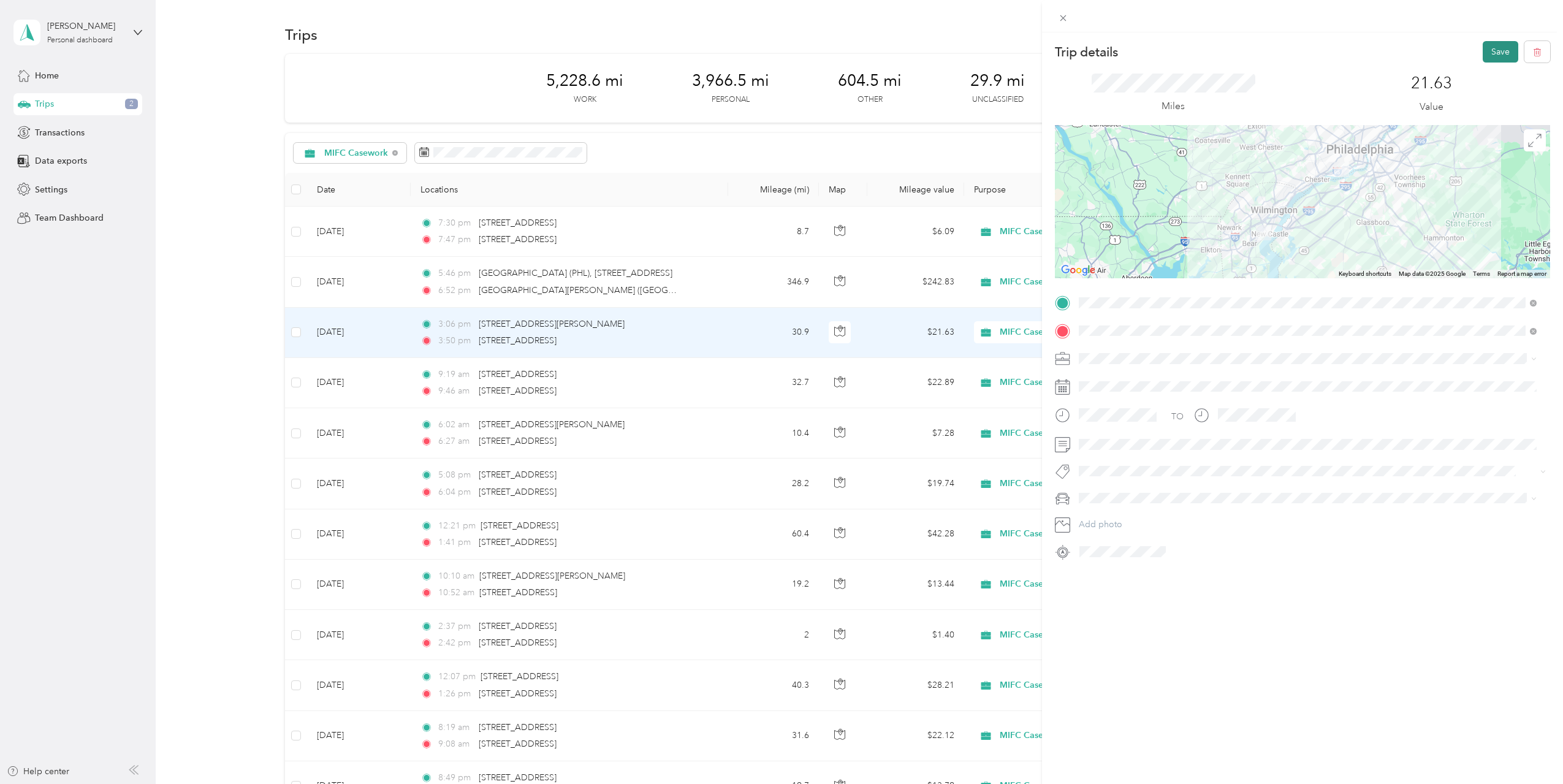
click at [1498, 49] on button "Save" at bounding box center [1500, 52] width 35 height 22
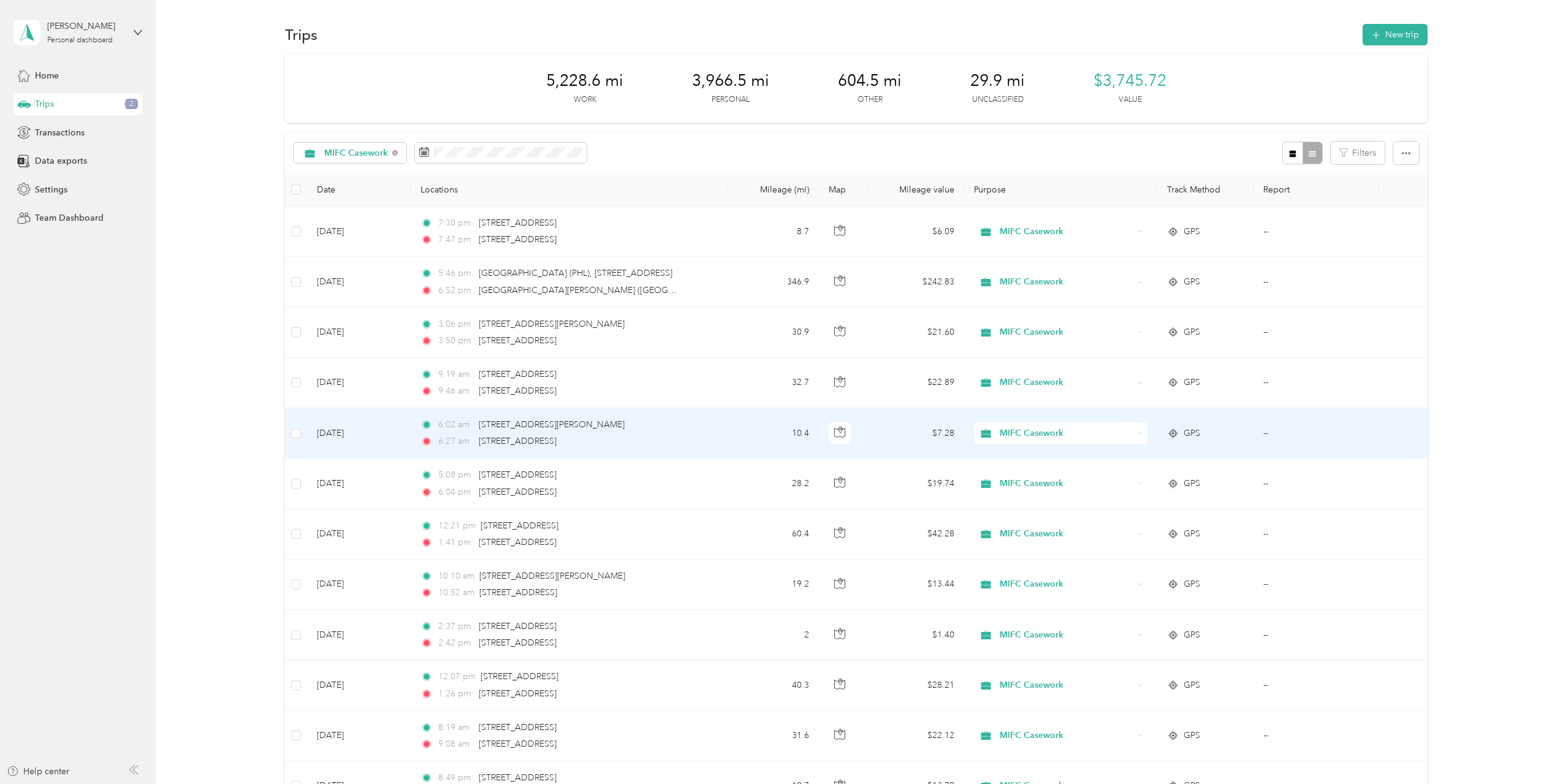
click at [376, 428] on td "Aug 28, 2025" at bounding box center [359, 433] width 104 height 50
click at [376, 783] on div at bounding box center [778, 784] width 1557 height 0
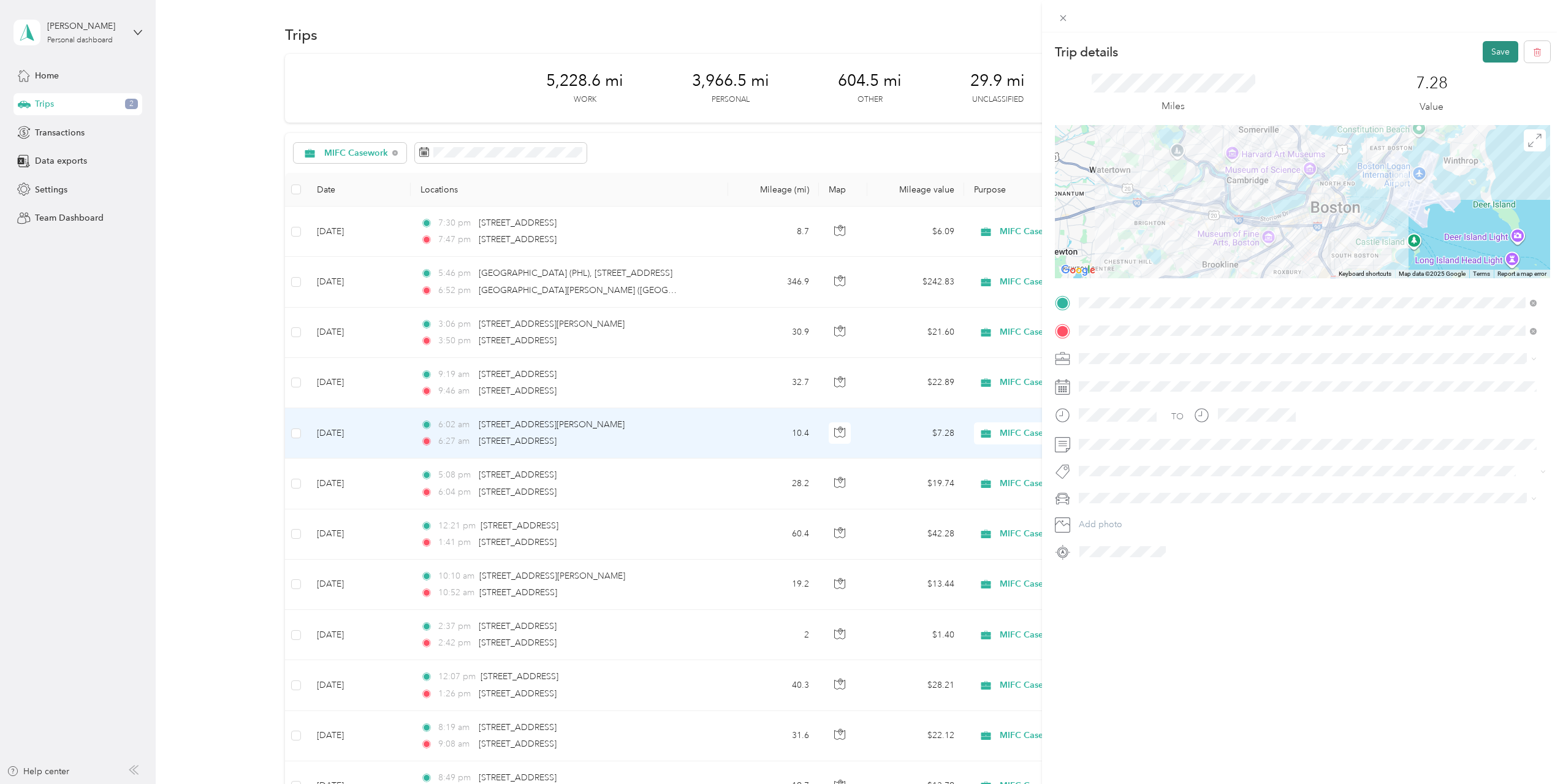
click at [1493, 52] on button "Save" at bounding box center [1500, 52] width 35 height 22
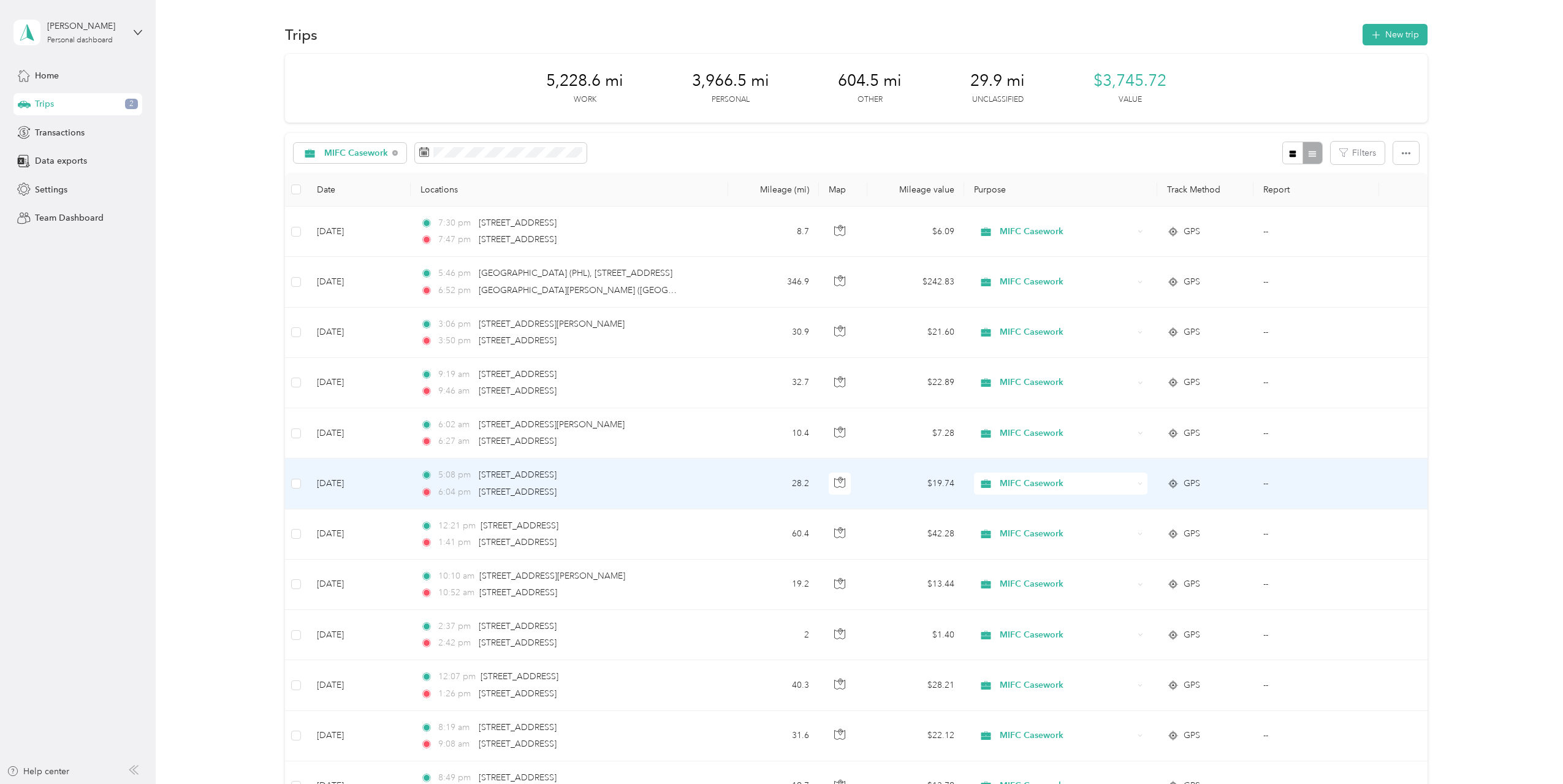
click at [701, 490] on td "5:08 pm 1000 Green District Blvd, Marlborough, MA 01752, USA 6:04 pm 41 Whitney…" at bounding box center [569, 484] width 317 height 50
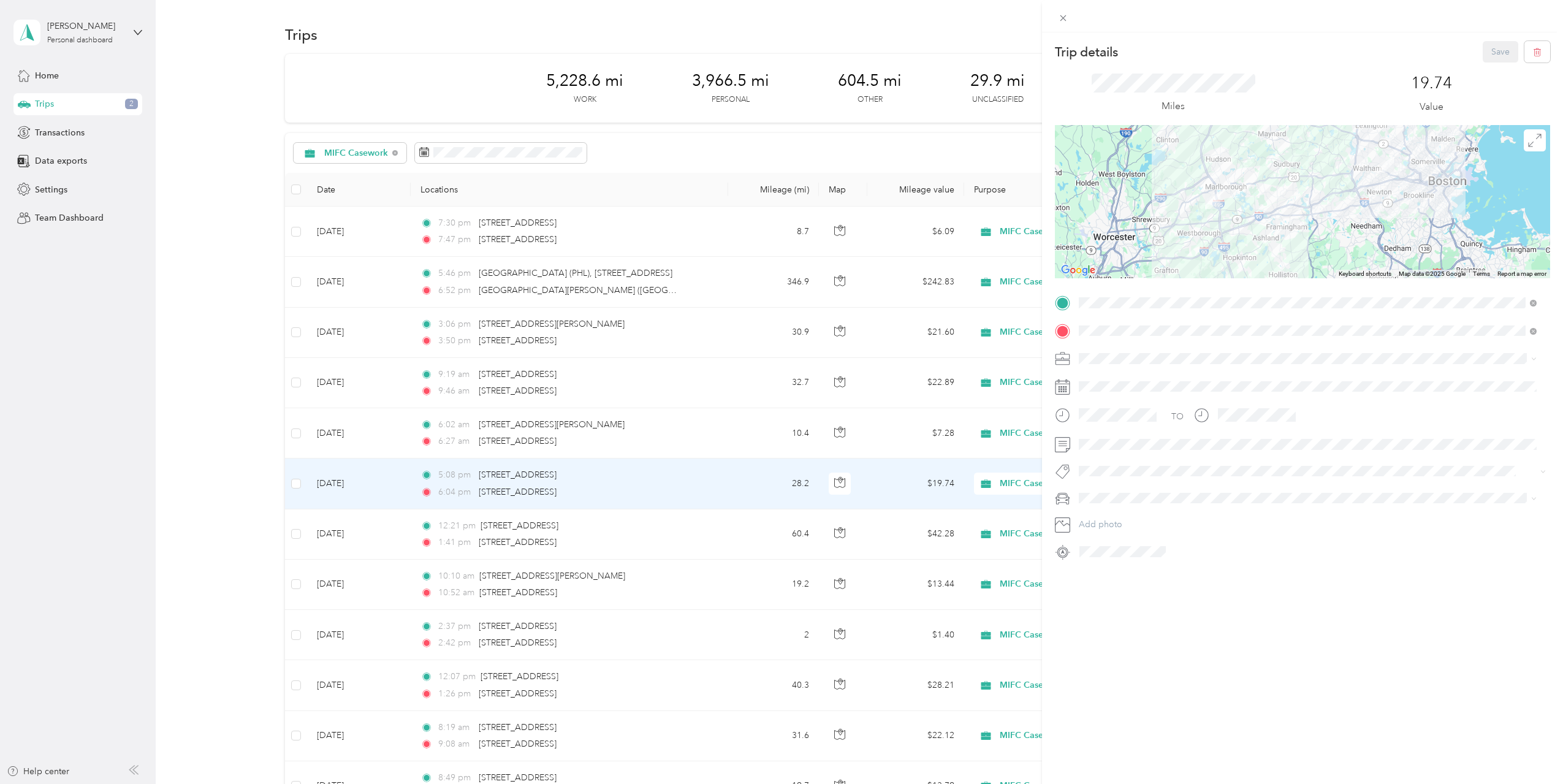
click at [1487, 55] on div "Save" at bounding box center [1517, 52] width 68 height 22
click at [651, 579] on div "Trip details Save This trip cannot be edited because it is either under review,…" at bounding box center [781, 392] width 1563 height 784
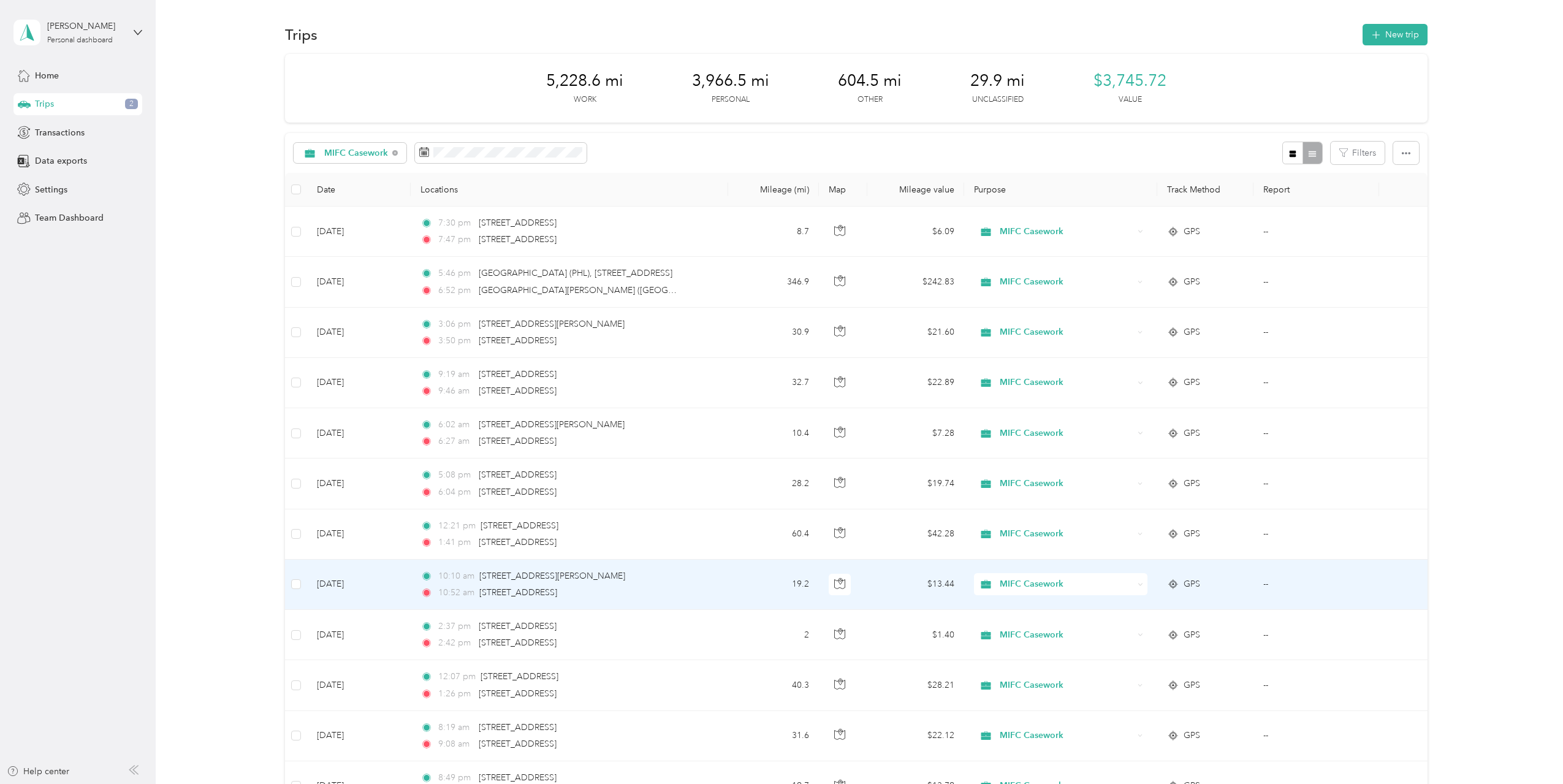
click at [648, 582] on div "10:10 am 28 Holmes St, Boston, MA 02134, USA 10:52 am 92 Gale Rd, Swampscott, M…" at bounding box center [549, 585] width 257 height 30
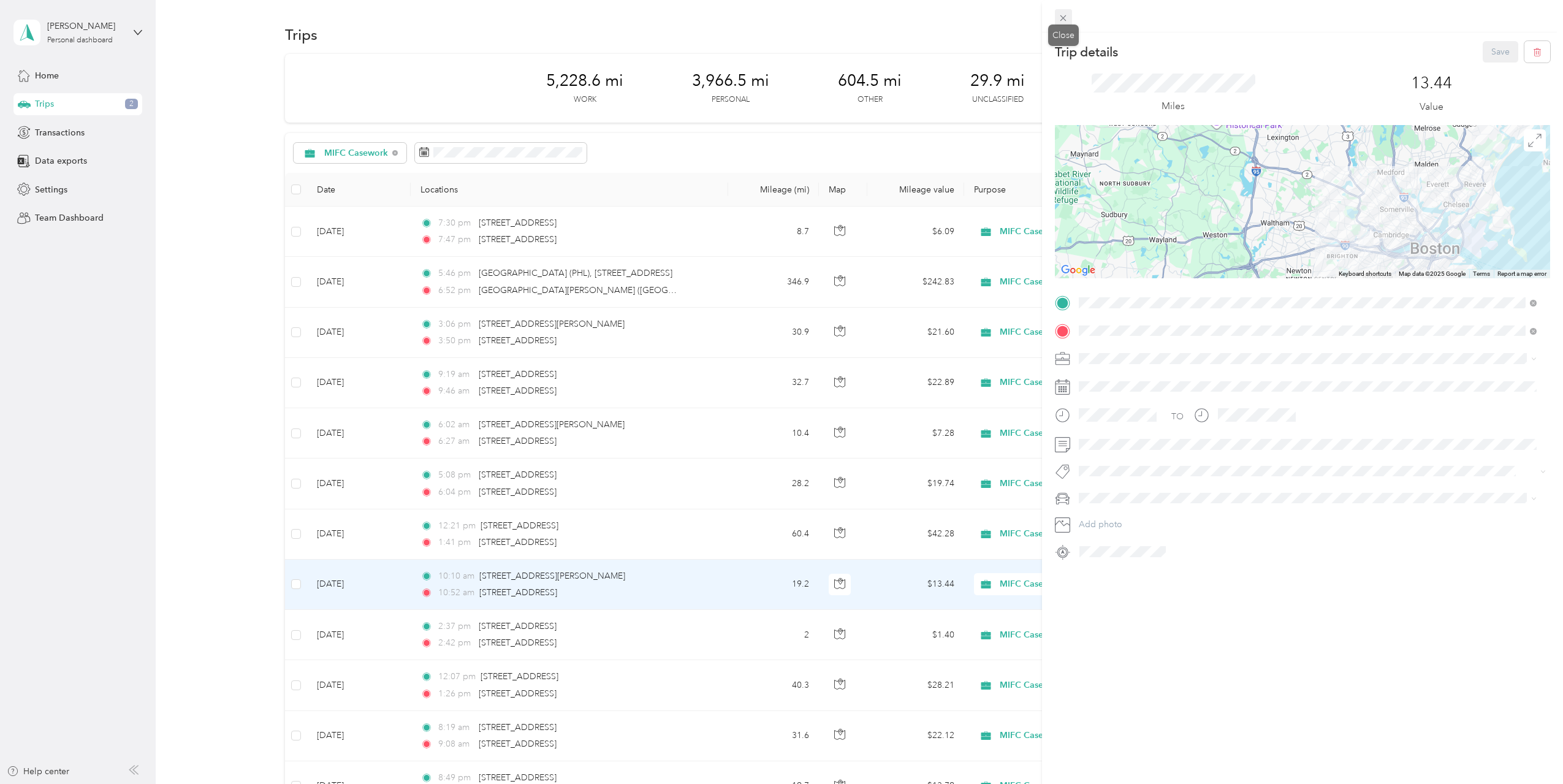
click at [1065, 15] on icon at bounding box center [1063, 18] width 10 height 10
